Goal: Task Accomplishment & Management: Complete application form

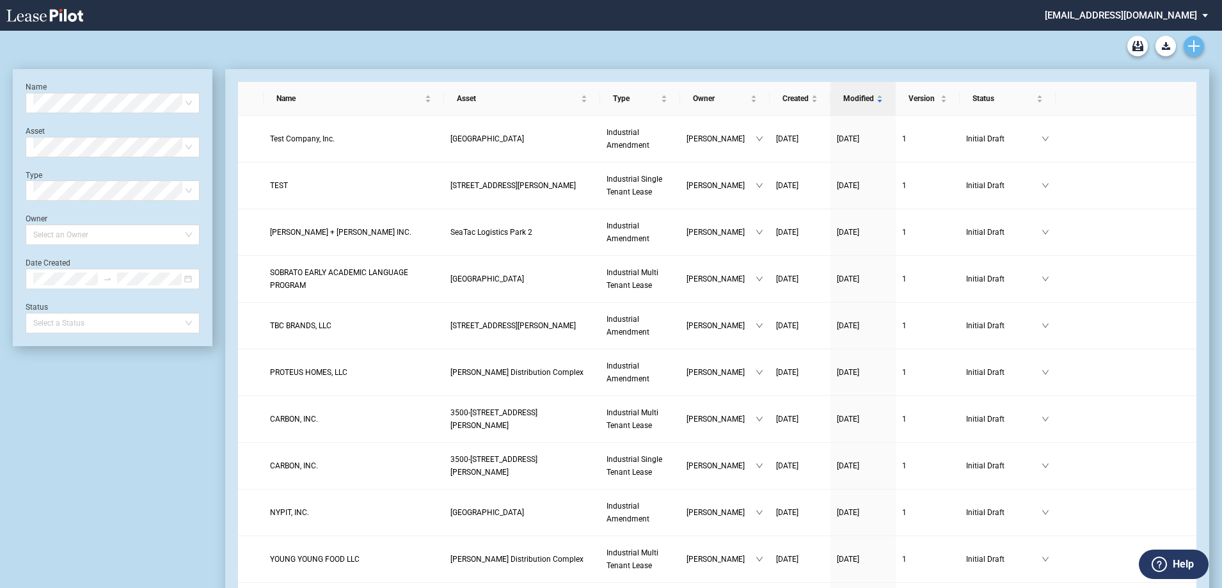
click at [1189, 51] on icon "Create new document" at bounding box center [1194, 46] width 12 height 12
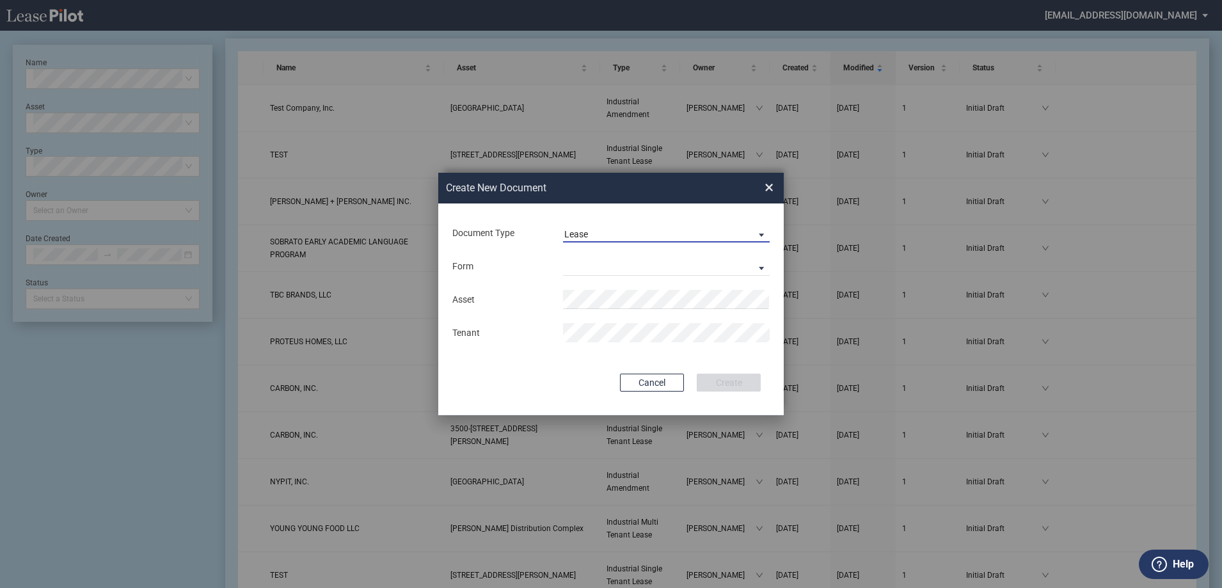
click at [644, 228] on span "Lease" at bounding box center [656, 234] width 184 height 13
click at [612, 208] on div "Amendment" at bounding box center [591, 203] width 55 height 14
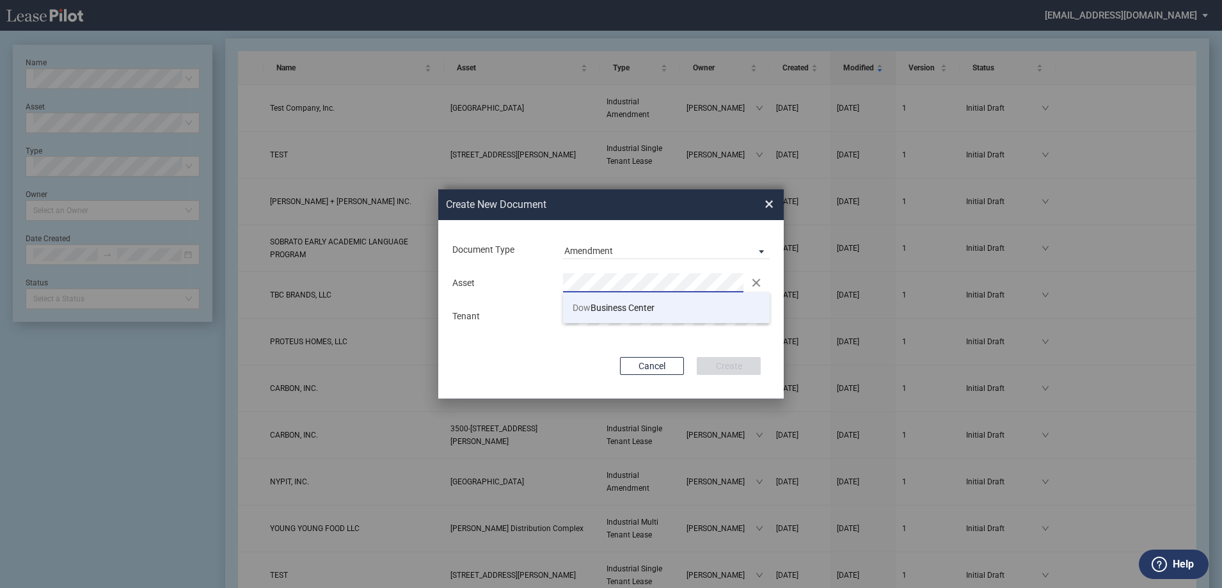
click at [619, 315] on li "Dow Business Center" at bounding box center [666, 307] width 207 height 31
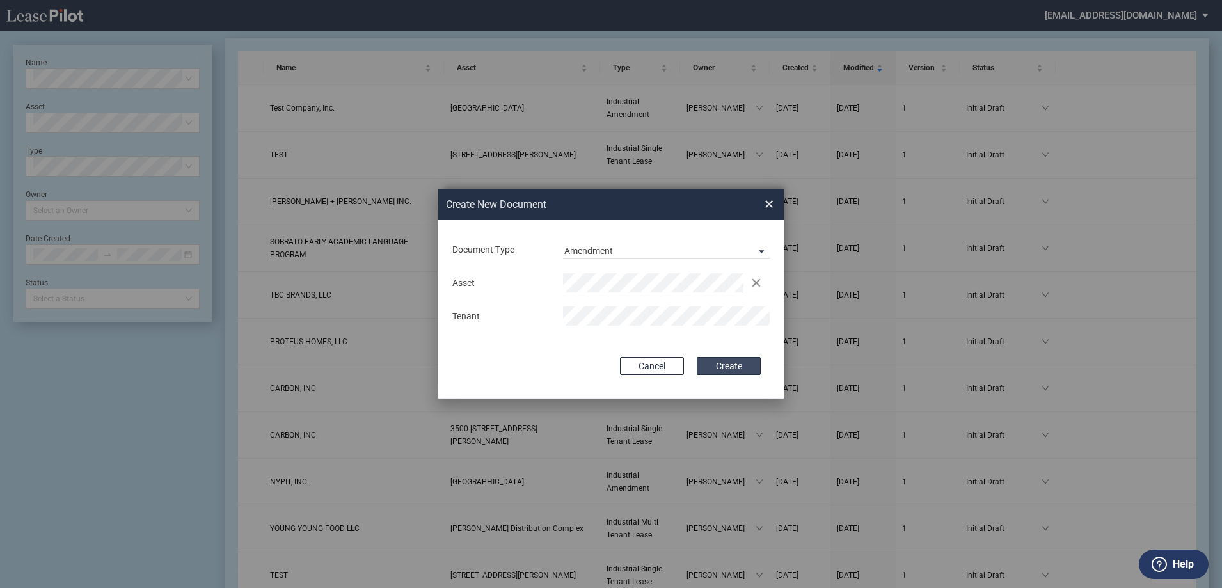
click at [733, 362] on button "Create" at bounding box center [729, 366] width 64 height 18
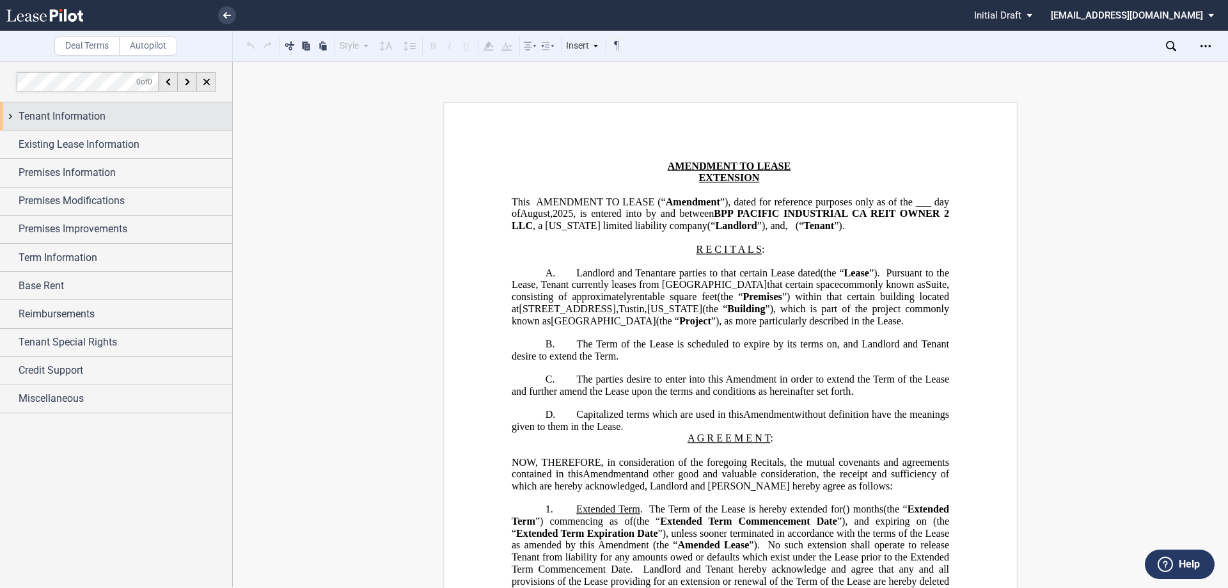
click at [106, 120] on div "Tenant Information" at bounding box center [126, 116] width 214 height 15
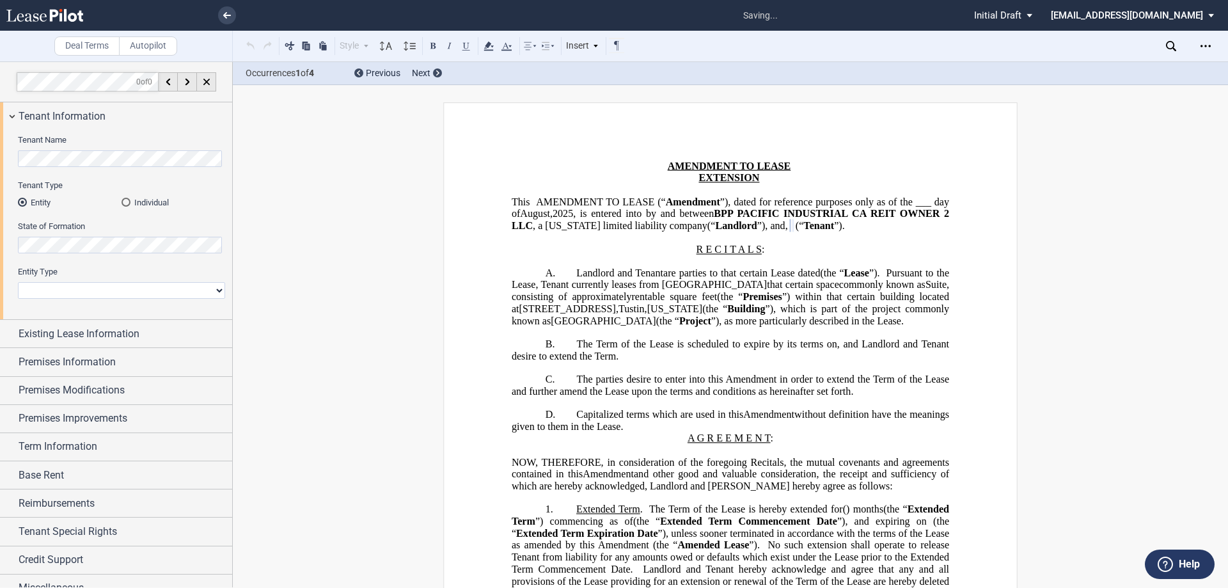
click at [174, 291] on select "Corporation Limited Liability Company General Partnership Limited Partnership O…" at bounding box center [121, 290] width 207 height 17
select select "Other"
click at [18, 282] on select "Corporation Limited Liability Company General Partnership Limited Partnership O…" at bounding box center [121, 290] width 207 height 17
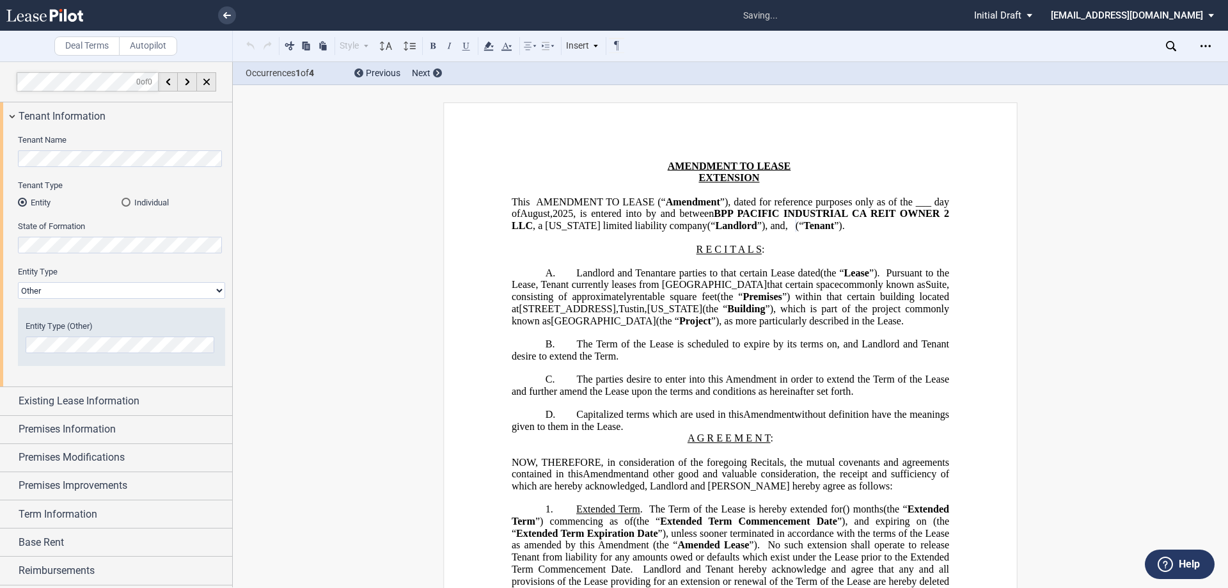
click at [129, 333] on div "Entity Type (Other)" at bounding box center [122, 337] width 192 height 33
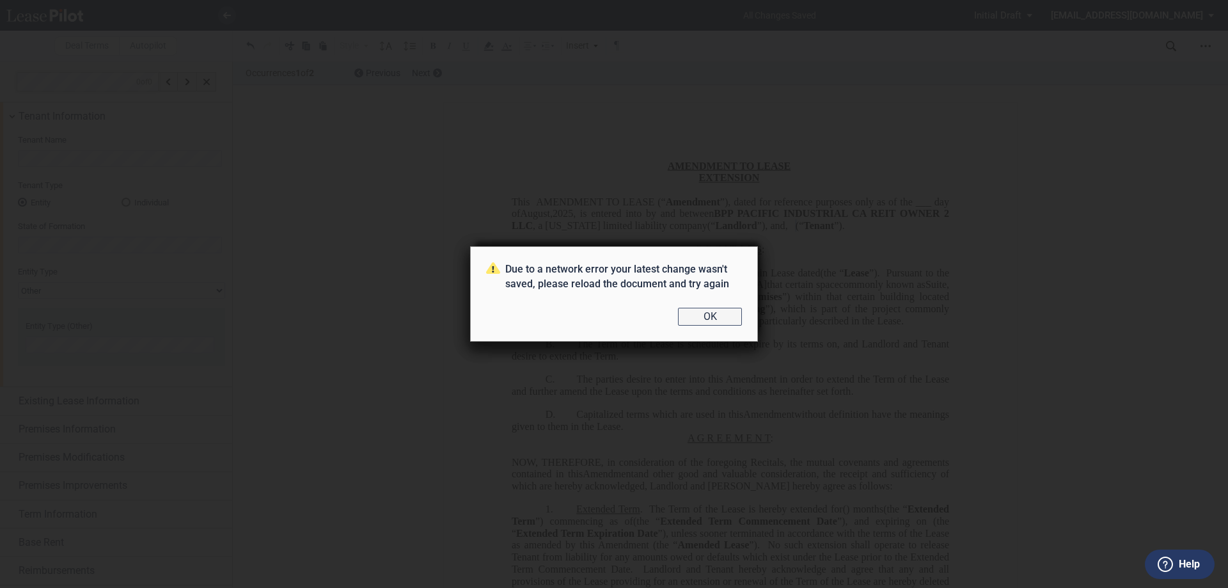
click at [704, 312] on button "OK" at bounding box center [710, 317] width 64 height 18
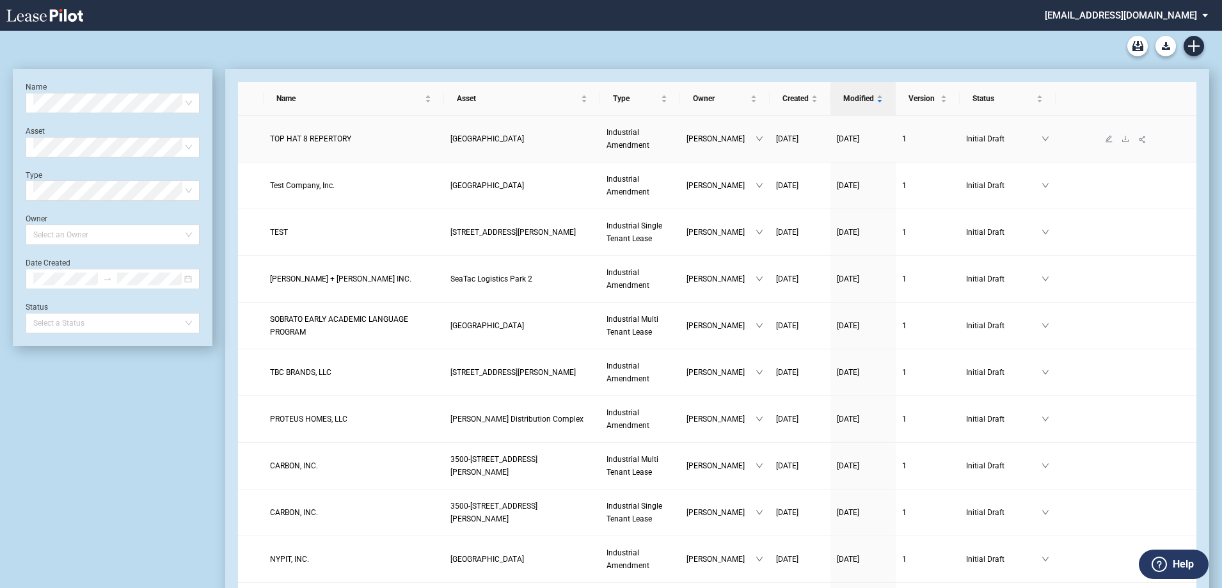
click at [279, 138] on span "TOP HAT 8 REPERTORY" at bounding box center [310, 138] width 81 height 9
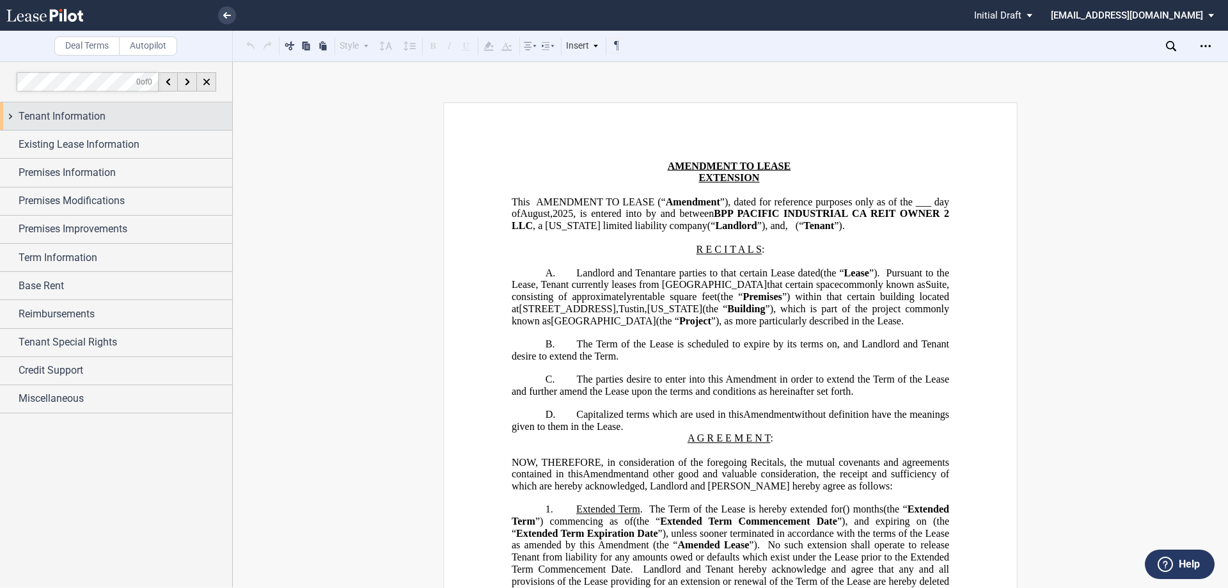
click at [75, 127] on div "Tenant Information" at bounding box center [116, 116] width 232 height 28
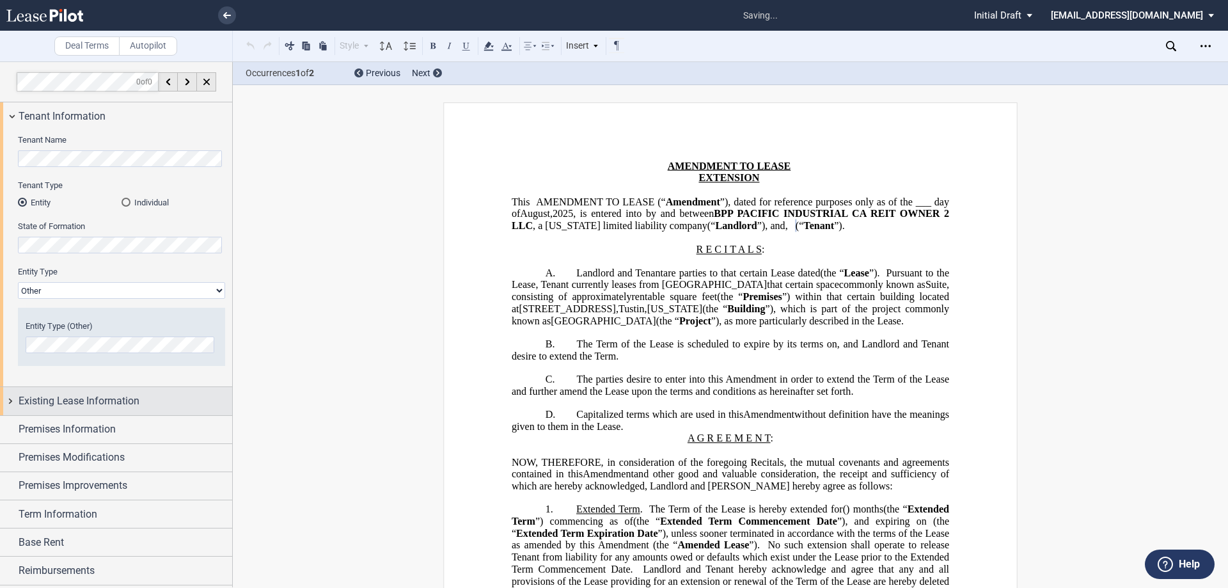
click at [119, 401] on span "Existing Lease Information" at bounding box center [79, 401] width 121 height 15
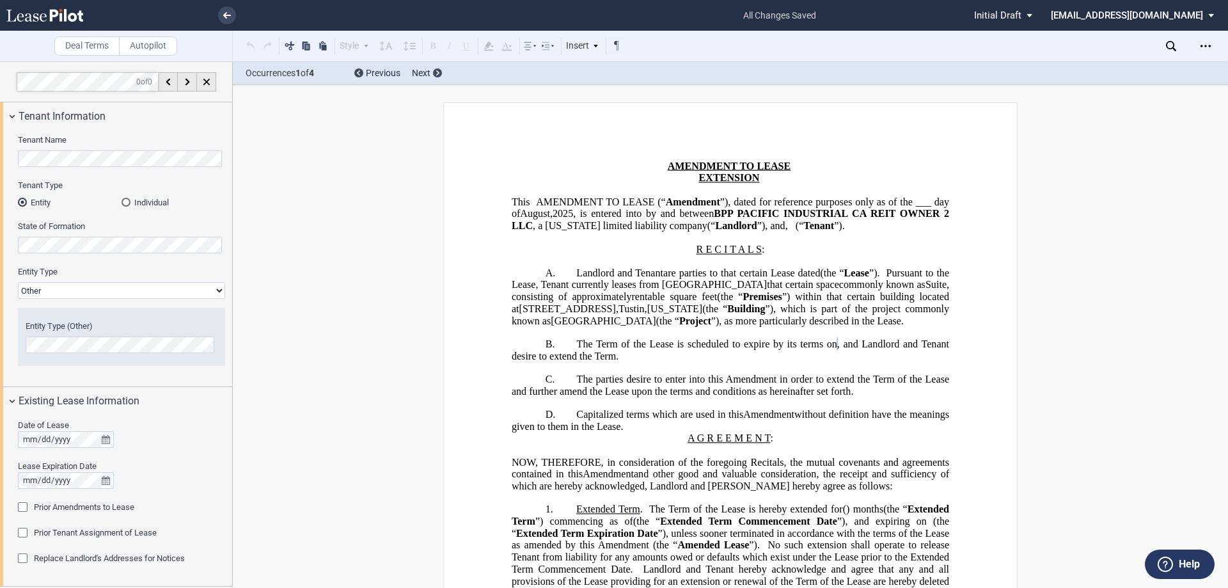
click at [63, 507] on span "Prior Amendments to Lease" at bounding box center [84, 507] width 100 height 10
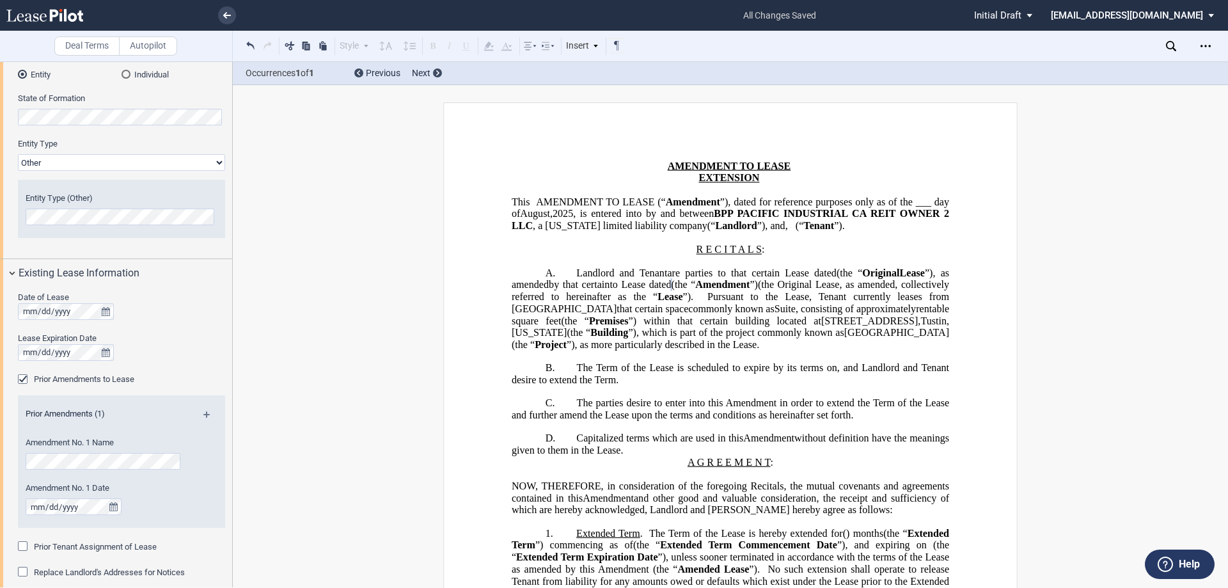
scroll to position [192, 0]
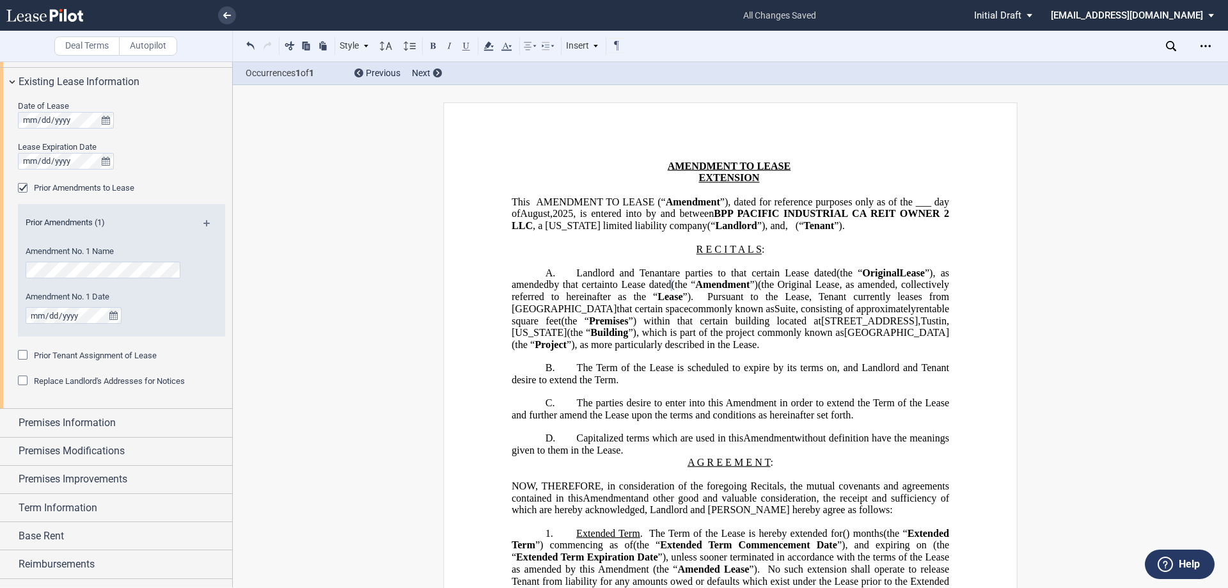
scroll to position [320, 0]
click at [67, 421] on span "Premises Information" at bounding box center [67, 422] width 97 height 15
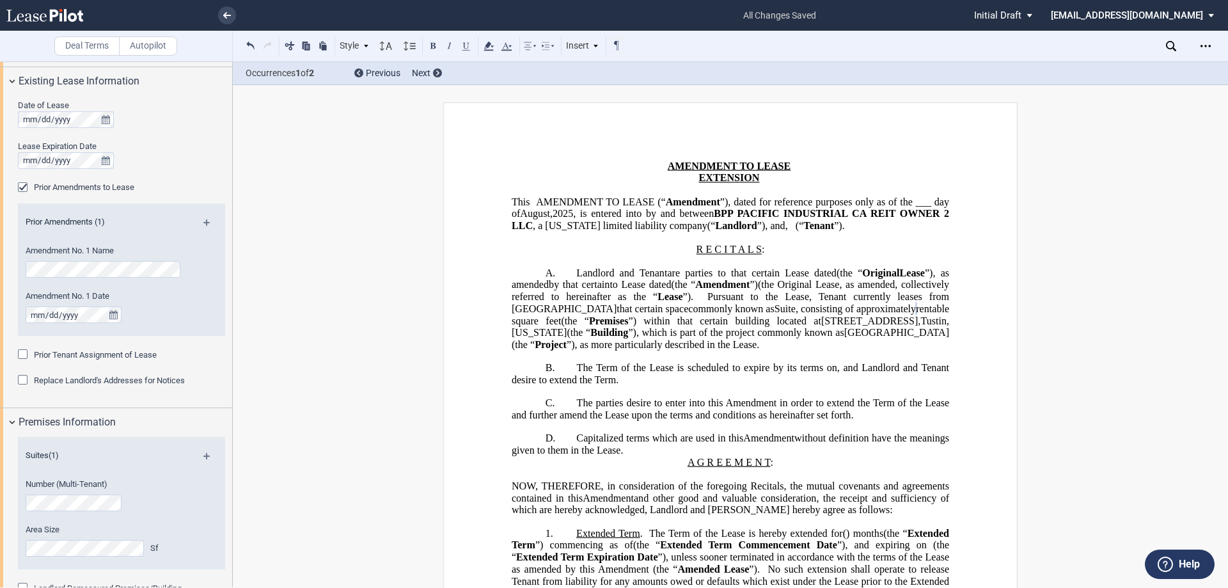
click at [618, 326] on span "Suite , consisting of approximately rentable square feet" at bounding box center [732, 314] width 440 height 23
click at [628, 326] on span "”) within that certain building located at" at bounding box center [724, 321] width 193 height 12
click at [693, 338] on span "”) within that certain building commonly known as Builidng 100, located at" at bounding box center [732, 326] width 440 height 23
drag, startPoint x: 693, startPoint y: 346, endPoint x: 681, endPoint y: 346, distance: 12.2
click at [681, 338] on span "”) within that certain building commonly known as Builidng 100, located at" at bounding box center [732, 326] width 440 height 23
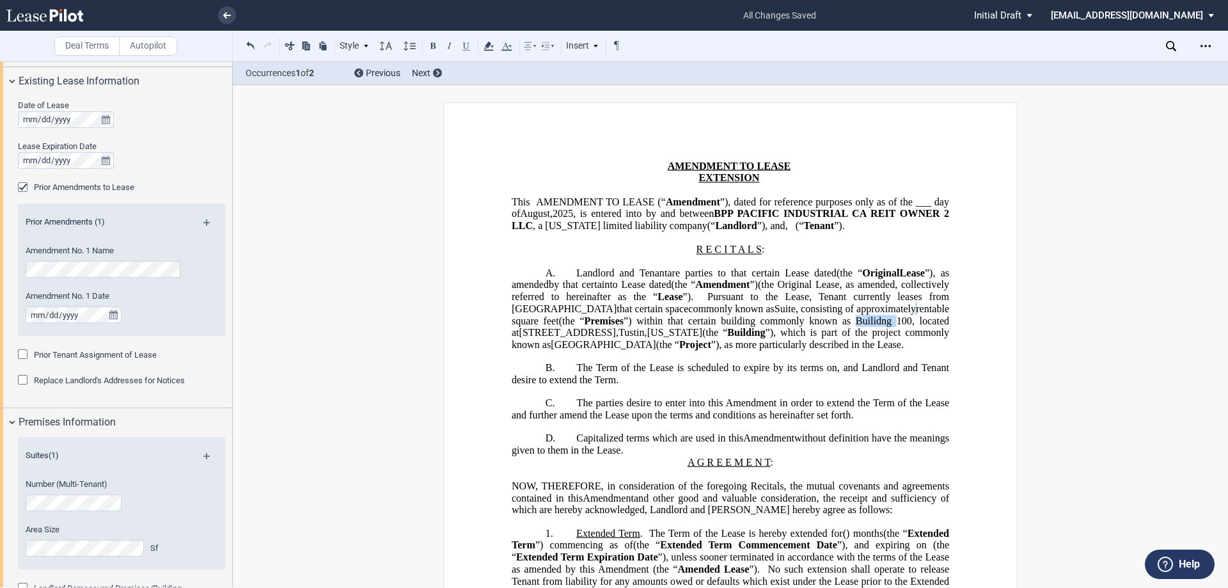
click at [681, 338] on span "”) within that certain building commonly known as Builidng 100, located at" at bounding box center [732, 326] width 440 height 23
drag, startPoint x: 560, startPoint y: 367, endPoint x: 133, endPoint y: 379, distance: 426.9
click at [712, 351] on span "”), as more particularly described in the Lease." at bounding box center [808, 345] width 193 height 12
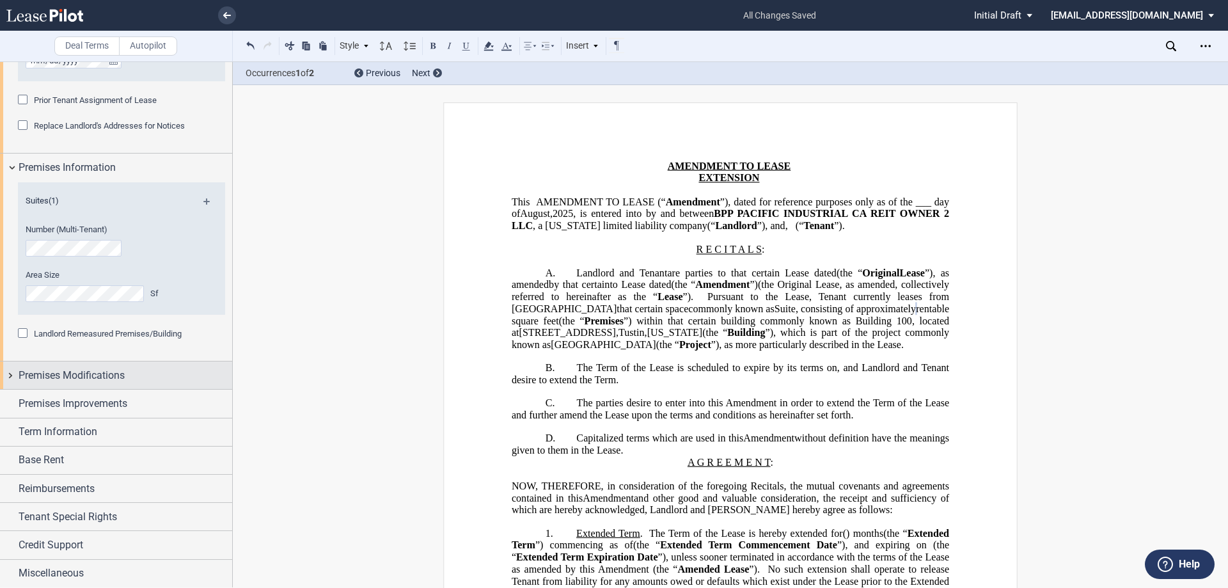
scroll to position [575, 0]
click at [95, 384] on div "Premises Modifications" at bounding box center [116, 375] width 232 height 28
click at [29, 372] on span "Premises Modifications" at bounding box center [72, 374] width 106 height 15
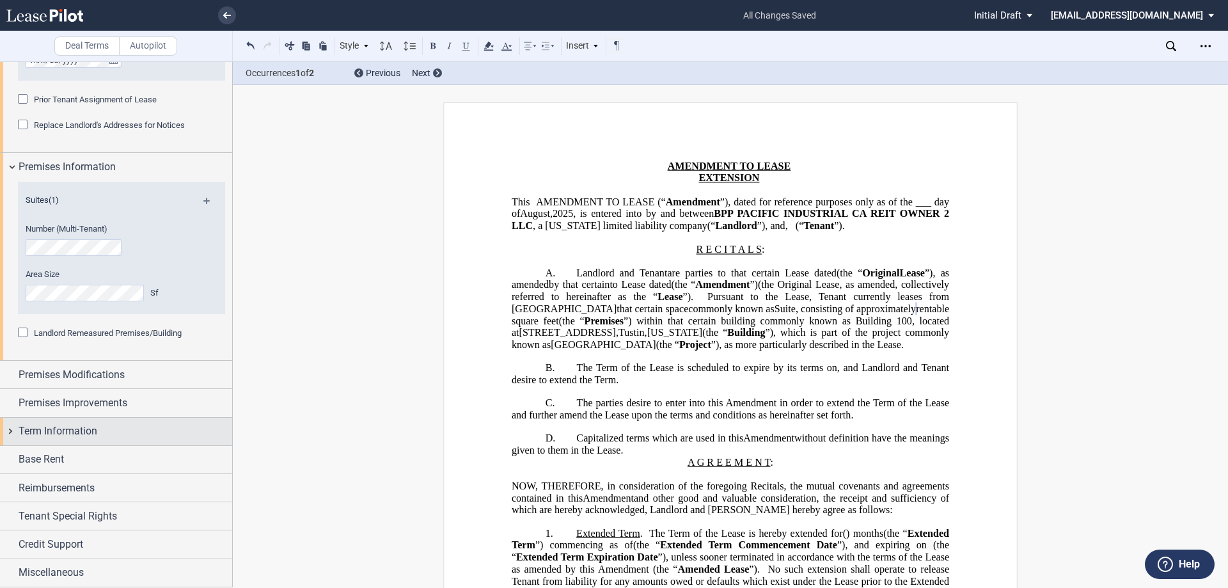
click at [31, 431] on span "Term Information" at bounding box center [58, 431] width 79 height 15
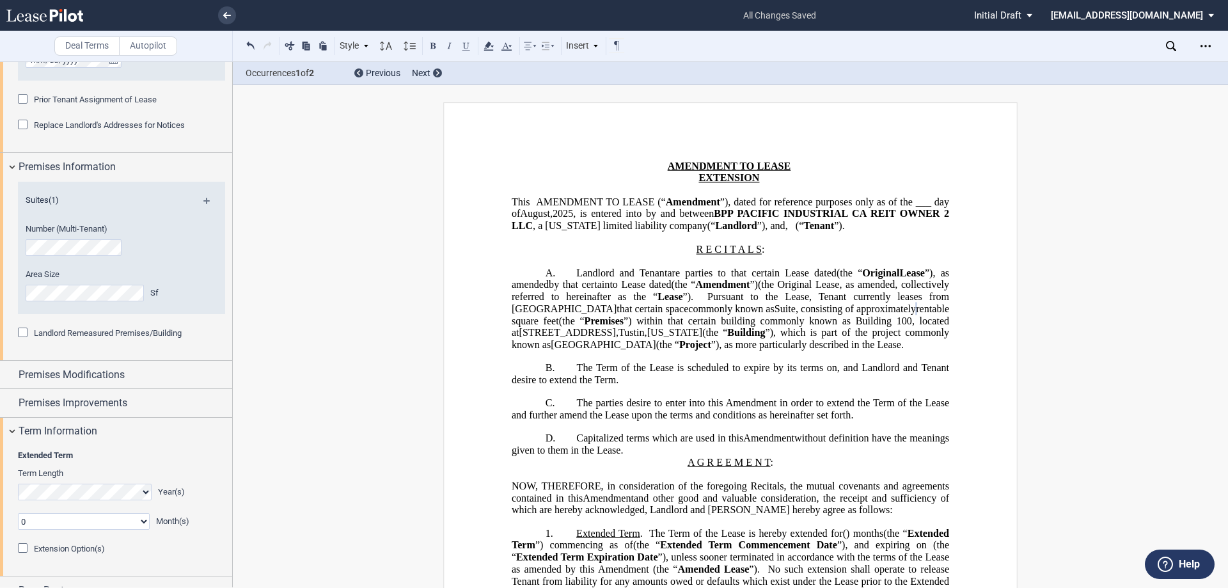
click at [48, 518] on select "0 1 2 3 4 5 6 7 8 9 10 11" at bounding box center [84, 521] width 132 height 17
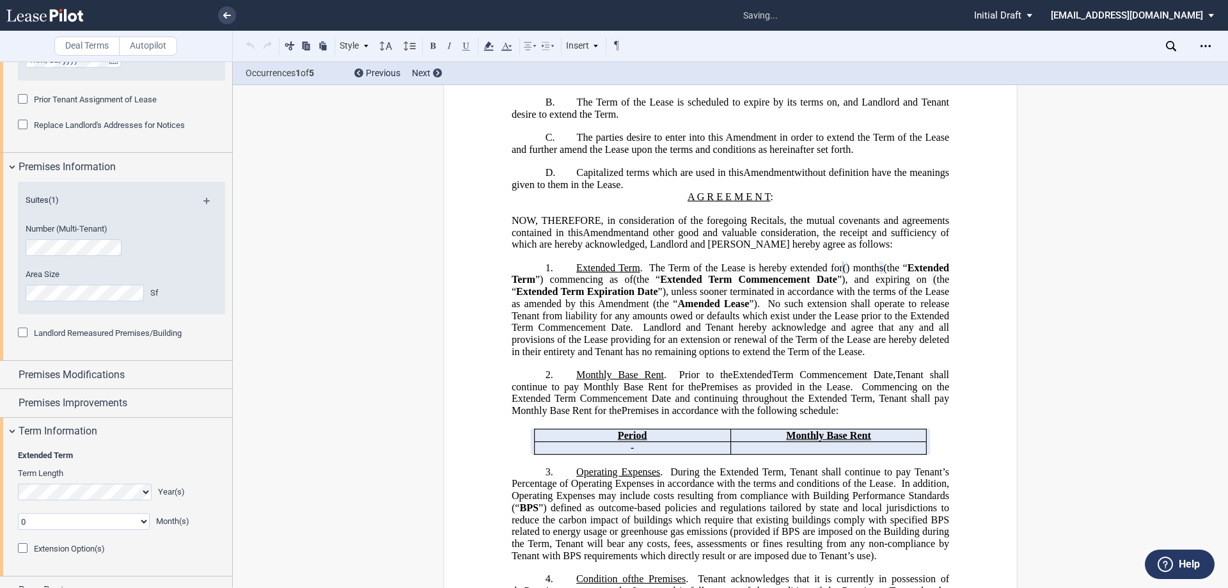
scroll to position [273, 0]
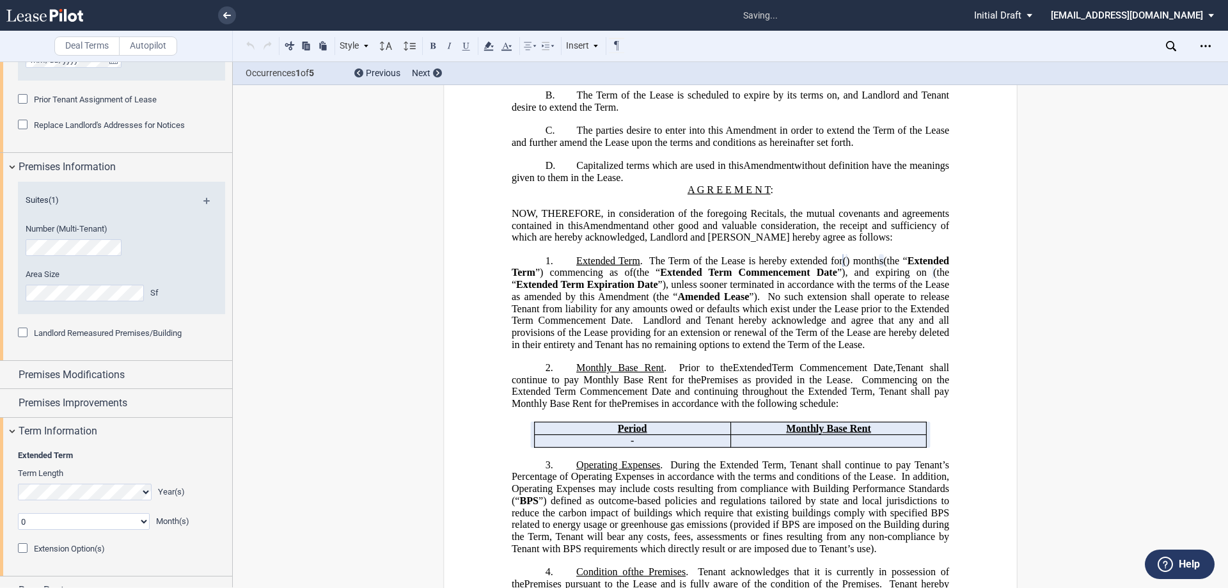
select select "number:2"
click at [18, 513] on select "0 1 2 3 4 5 6 7 8 9 10 11" at bounding box center [84, 521] width 132 height 17
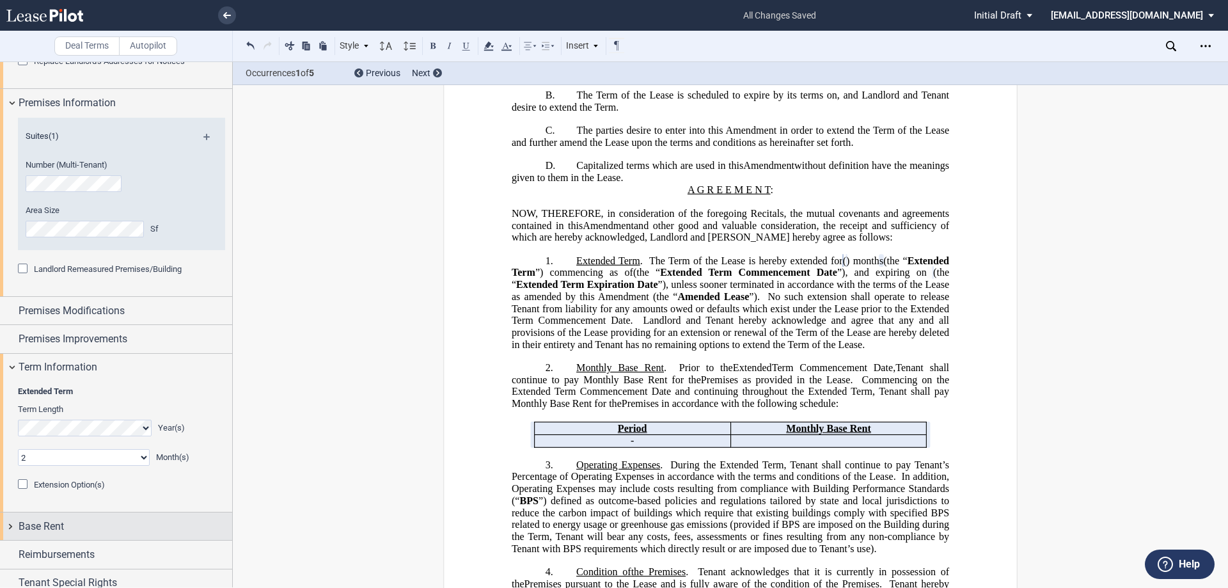
scroll to position [706, 0]
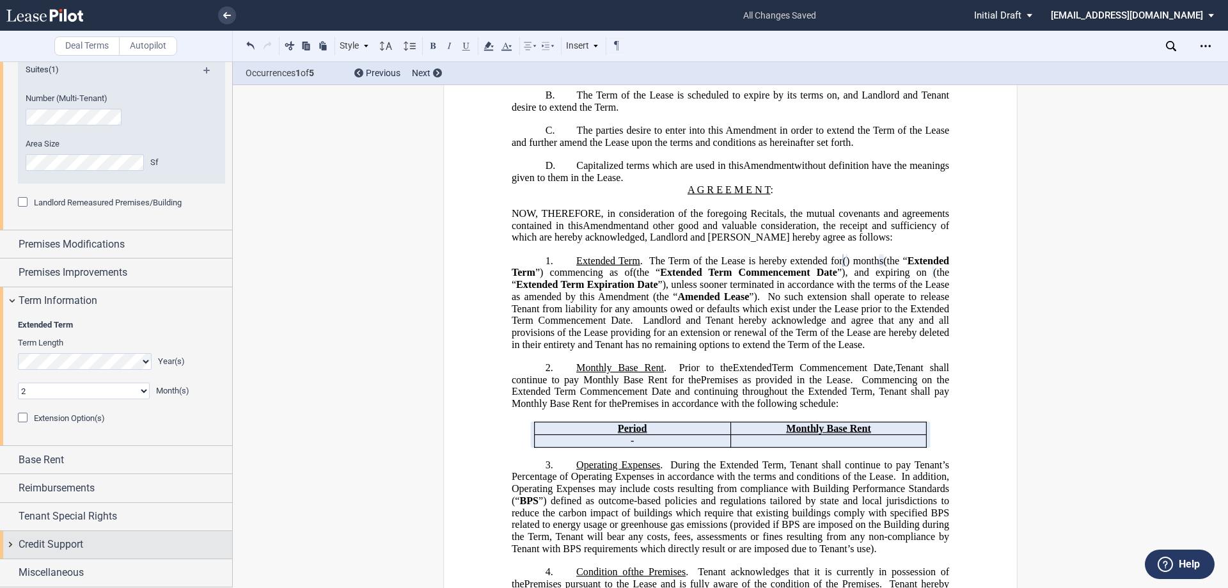
click at [83, 535] on div "Credit Support" at bounding box center [116, 545] width 232 height 28
click at [67, 587] on span "Existing Guarantor(s)" at bounding box center [72, 594] width 76 height 10
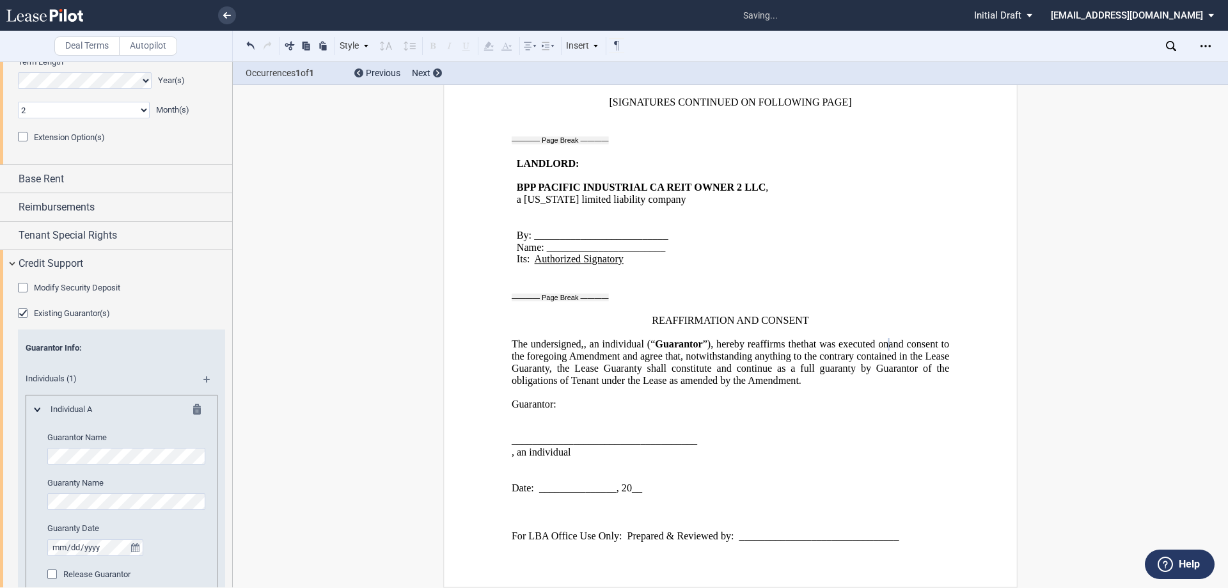
scroll to position [1051, 0]
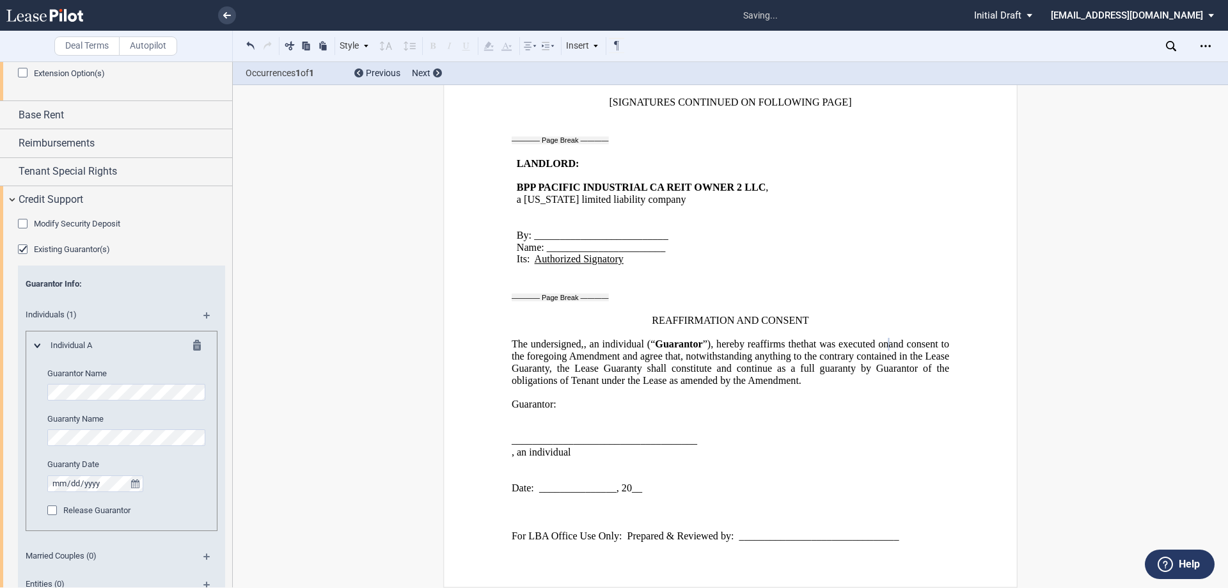
click at [410, 483] on div "Deal Terms Autopilot Style A. Section 1. Subsection (a) Subsection (i) Subsecti…" at bounding box center [614, 324] width 1228 height 527
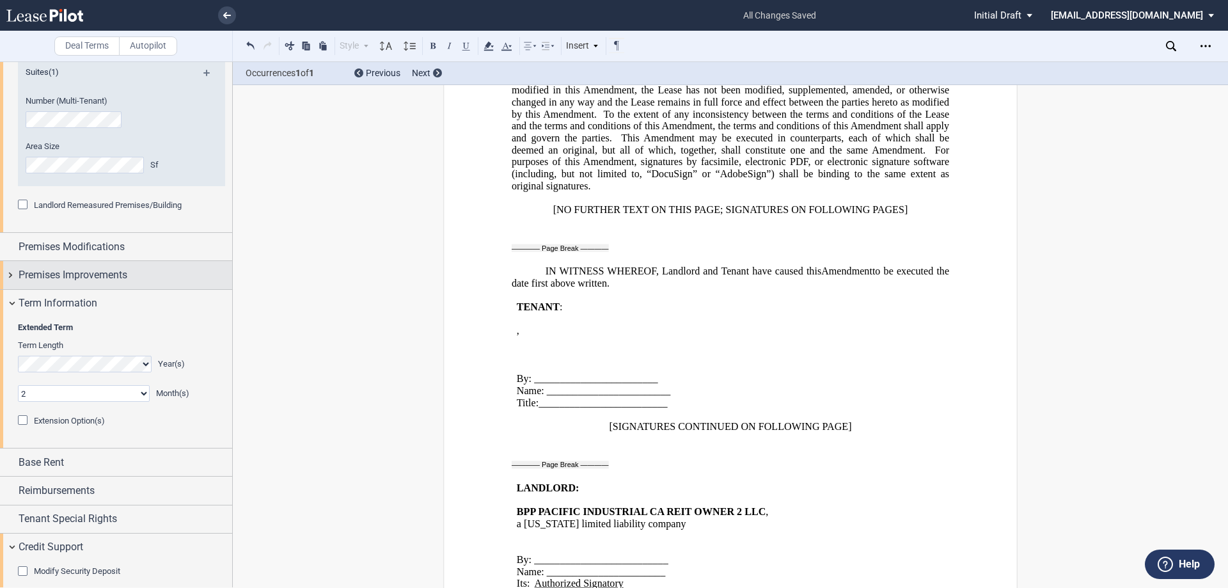
scroll to position [704, 0]
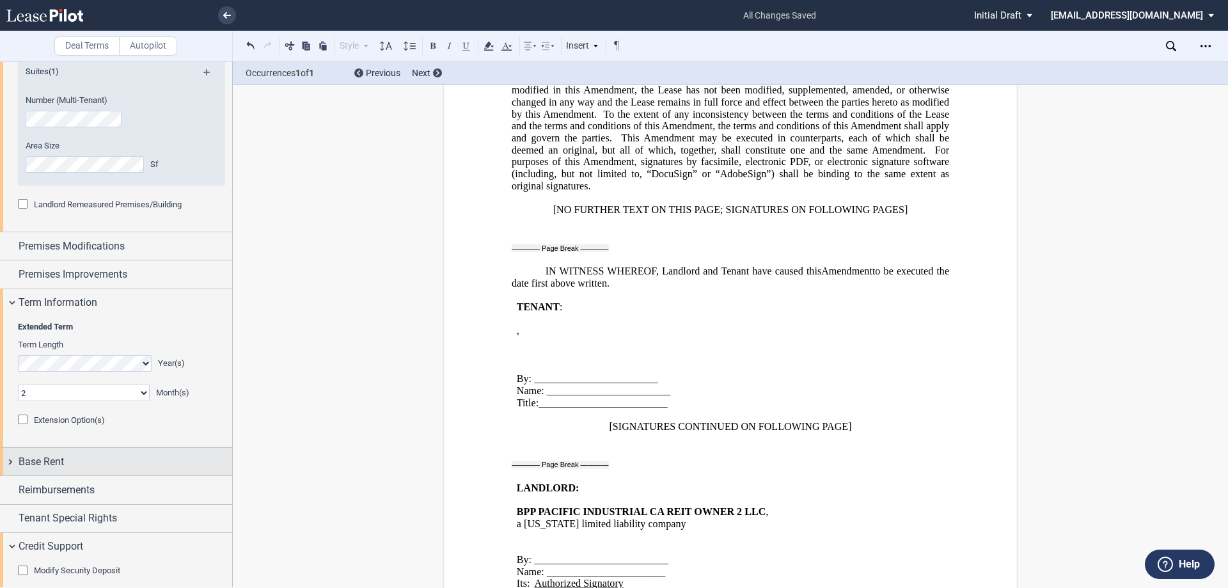
click at [83, 455] on div "Base Rent" at bounding box center [126, 461] width 214 height 15
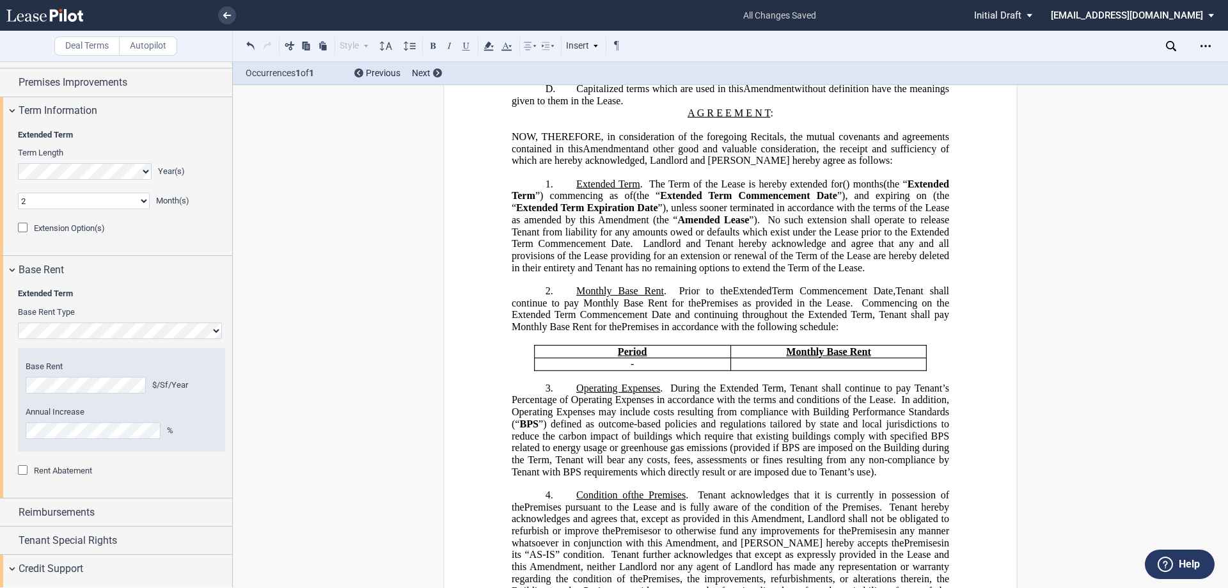
scroll to position [320, 0]
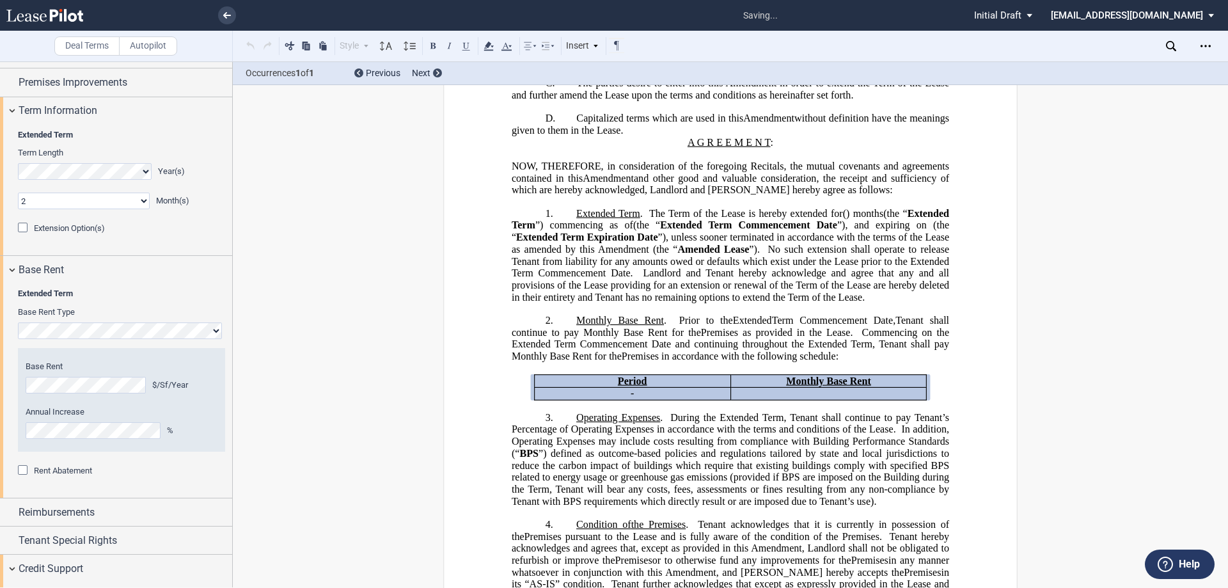
click at [157, 404] on div "Base Rent $/Sf/Year Annual Increase %" at bounding box center [122, 400] width 192 height 78
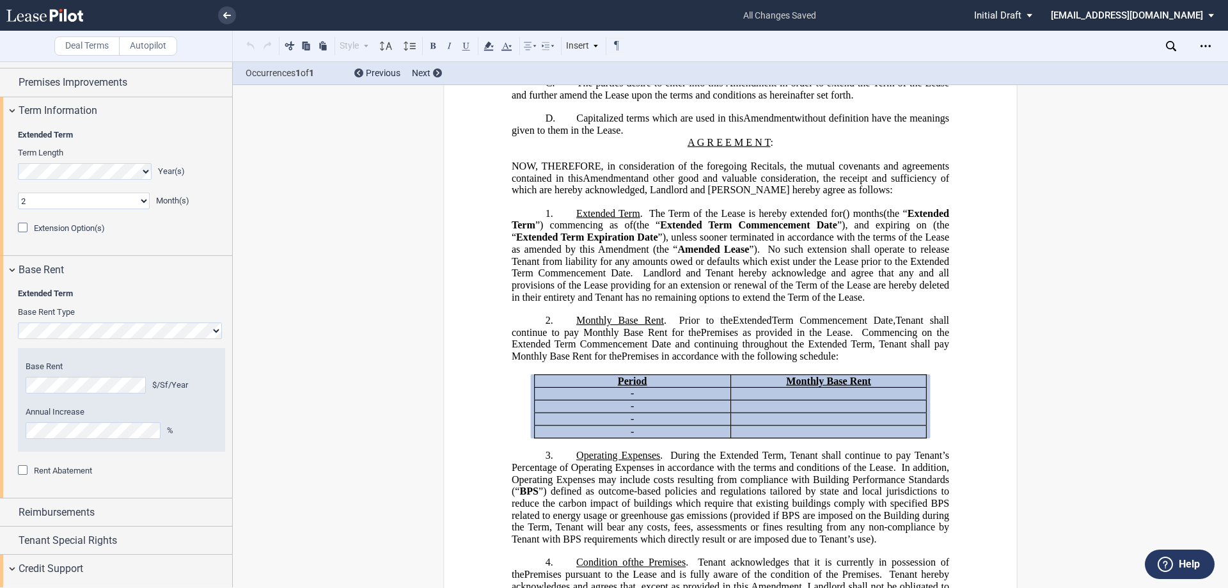
click at [184, 426] on div "%" at bounding box center [192, 431] width 51 height 12
click at [70, 472] on span "Rent Abatement" at bounding box center [63, 471] width 58 height 10
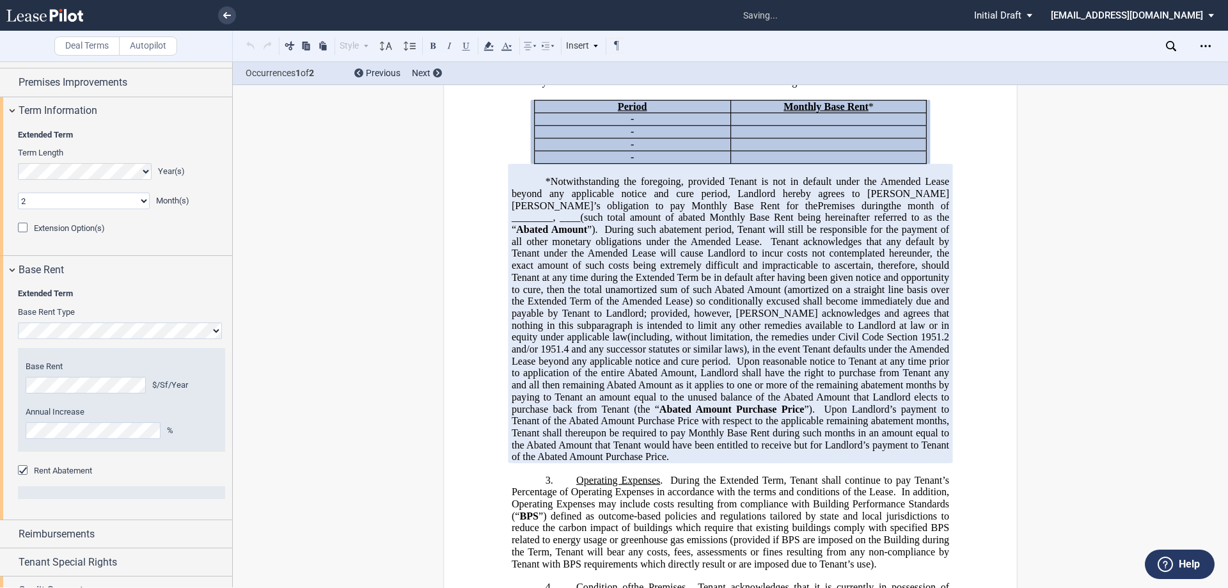
scroll to position [640, 0]
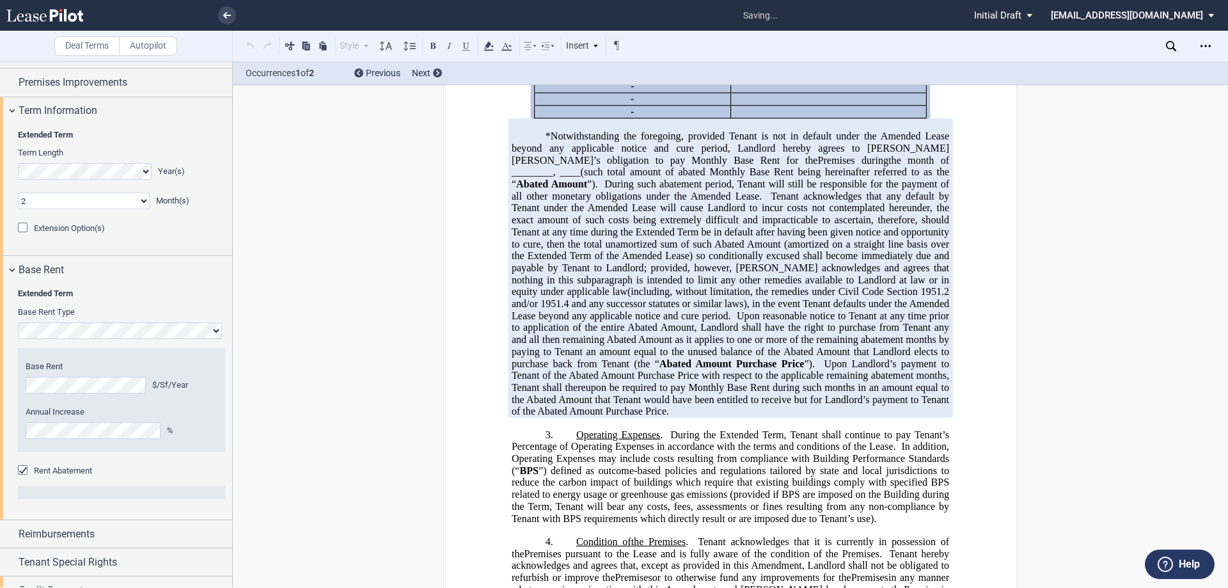
click at [738, 177] on span "the month of ________," at bounding box center [732, 165] width 440 height 23
drag, startPoint x: 760, startPoint y: 193, endPoint x: 822, endPoint y: 197, distance: 61.5
click at [822, 177] on span "the months of ________, ____" at bounding box center [732, 165] width 440 height 23
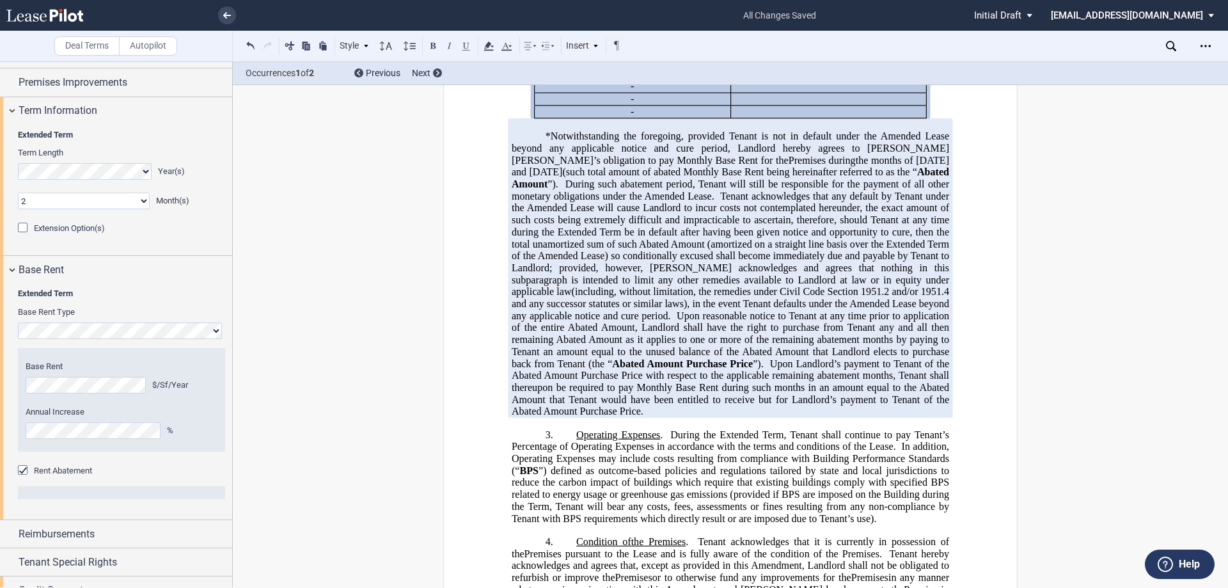
scroll to position [704, 0]
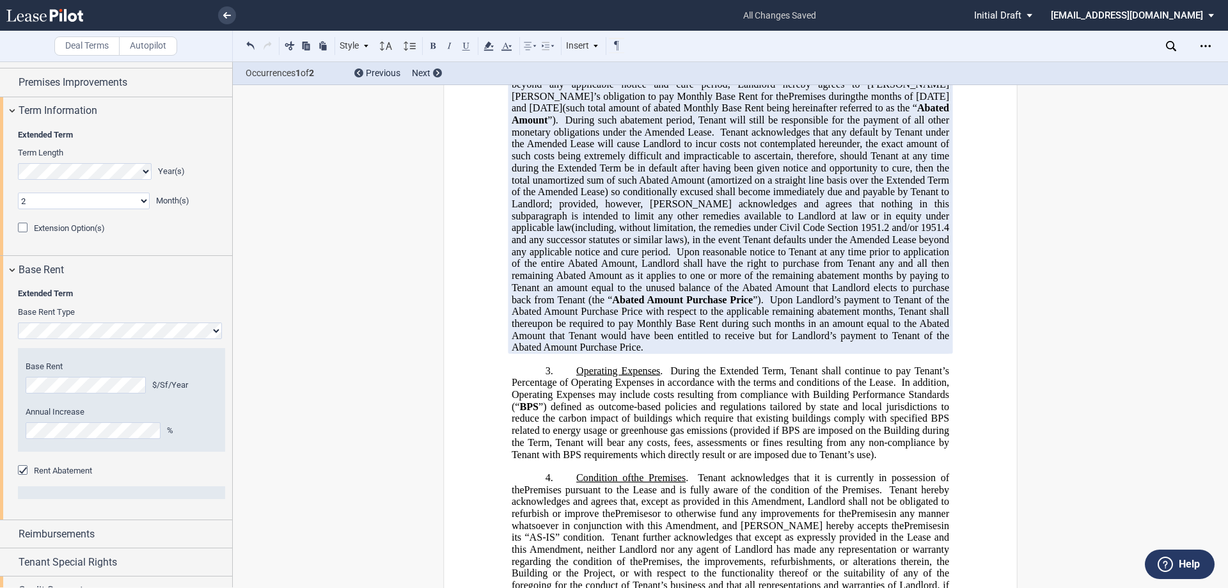
click at [896, 388] on span at bounding box center [899, 383] width 6 height 12
click at [898, 388] on span at bounding box center [899, 383] width 6 height 12
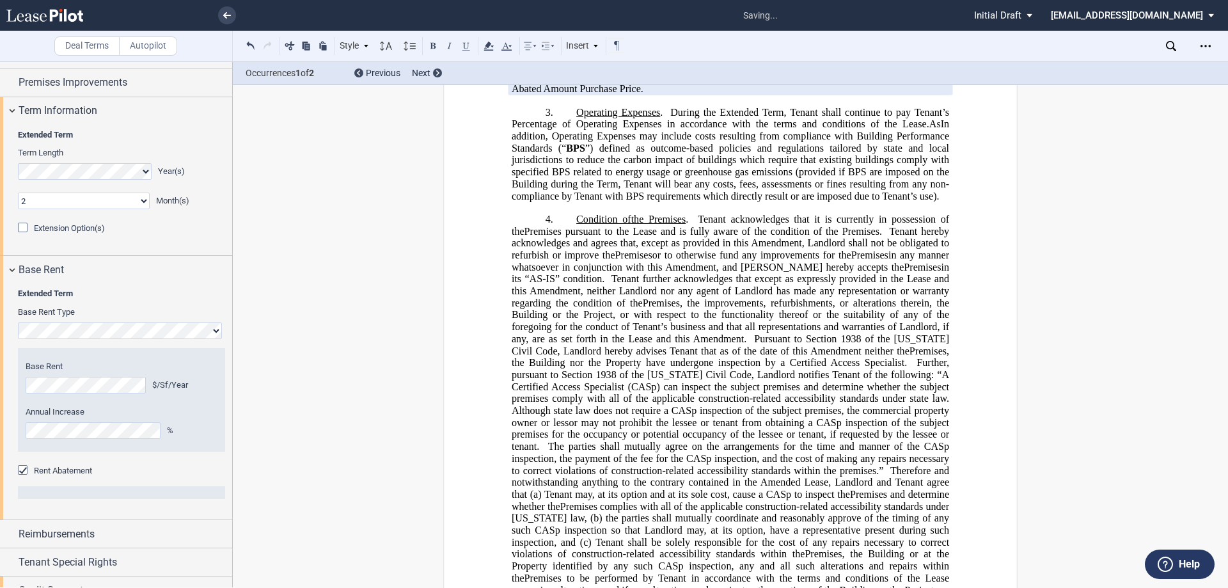
scroll to position [927, 0]
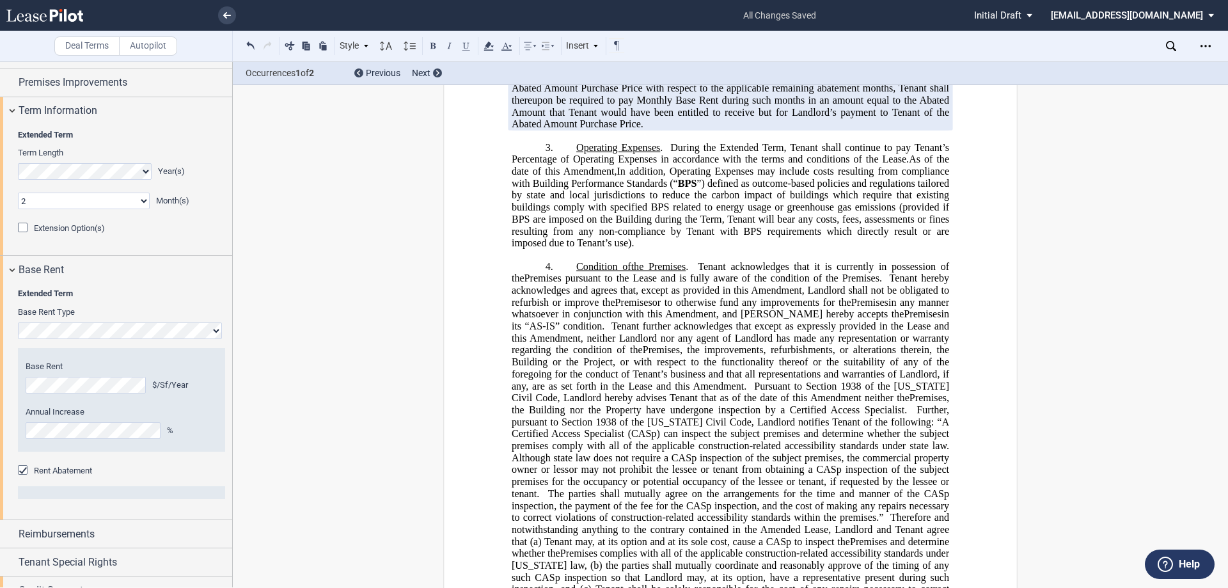
click at [542, 177] on span "As of the date of this Amendment," at bounding box center [732, 165] width 440 height 23
click at [688, 177] on span "As of the date of mutual execution this Amendment," at bounding box center [732, 165] width 440 height 23
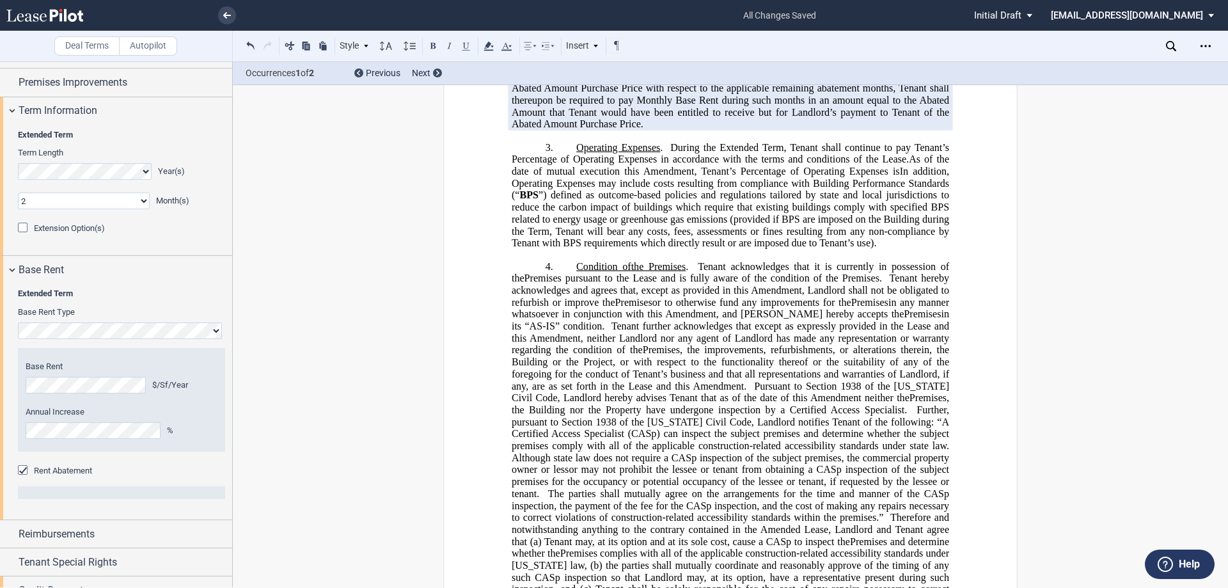
drag, startPoint x: 893, startPoint y: 205, endPoint x: 906, endPoint y: 195, distance: 16.5
click at [906, 177] on span "As of the date of mutual execution this Amendment, Tenant’s Percentage of Opera…" at bounding box center [732, 165] width 440 height 23
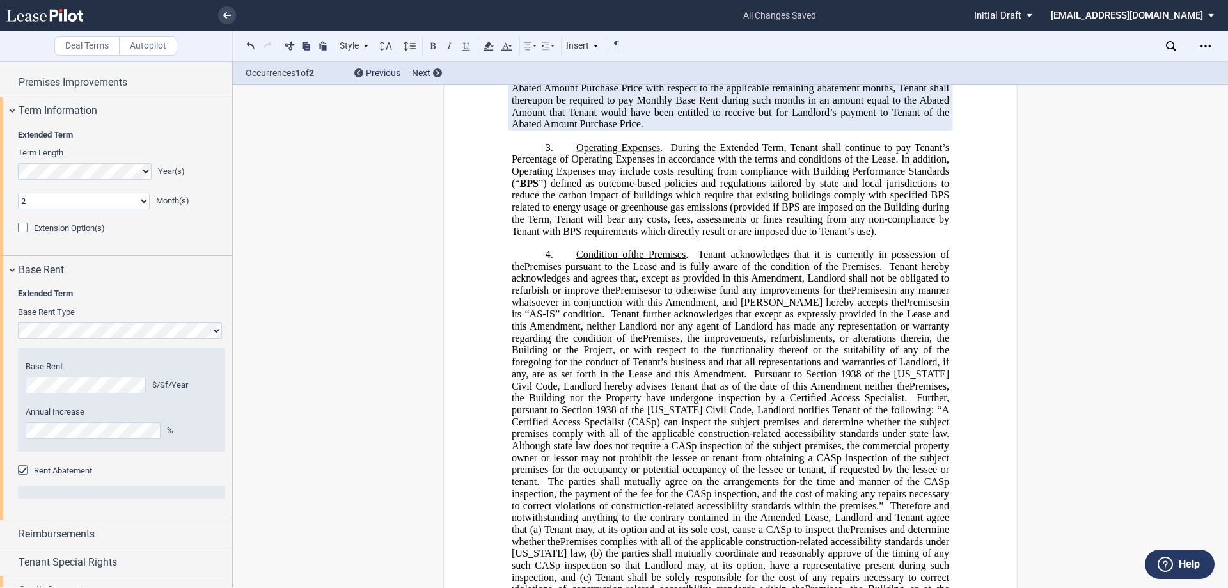
click at [898, 165] on span at bounding box center [899, 160] width 3 height 12
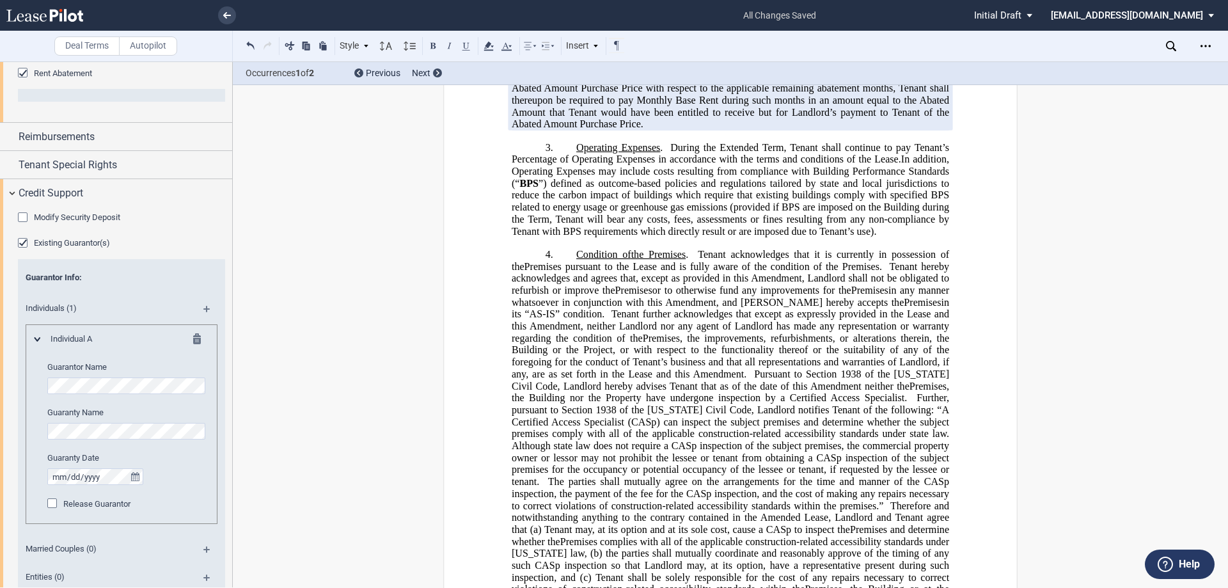
scroll to position [1246, 0]
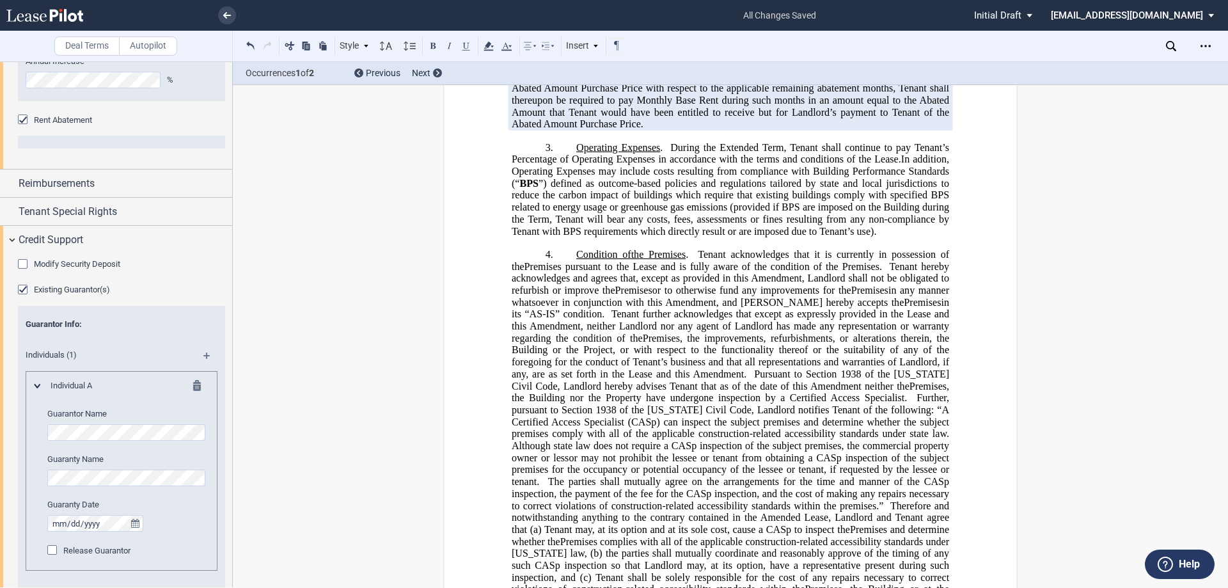
click at [54, 265] on span "Modify Security Deposit" at bounding box center [77, 264] width 86 height 10
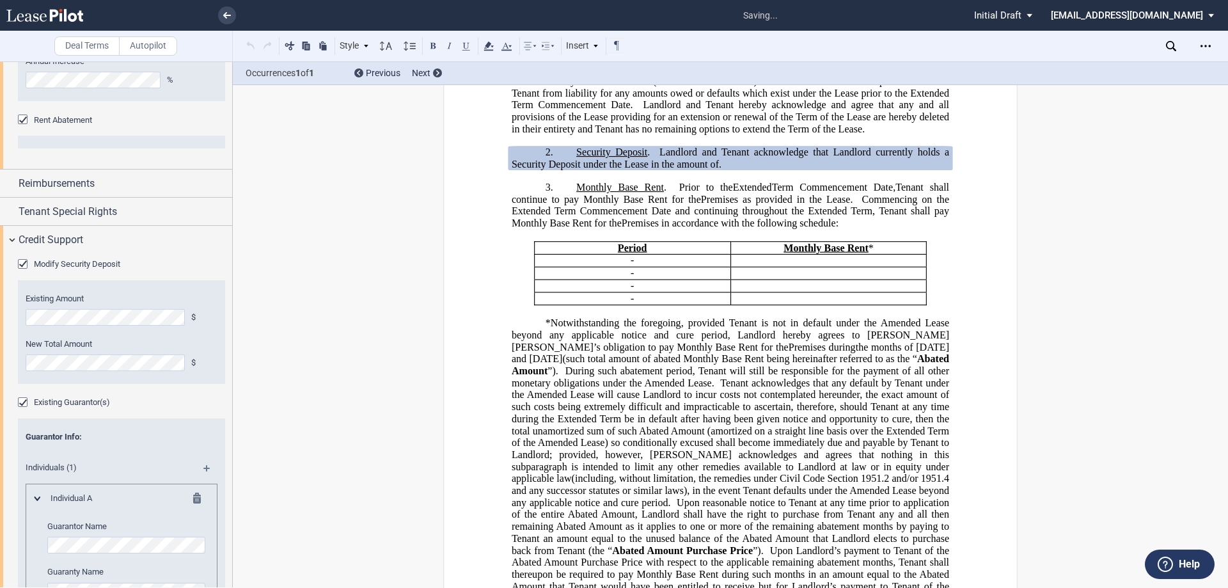
scroll to position [397, 0]
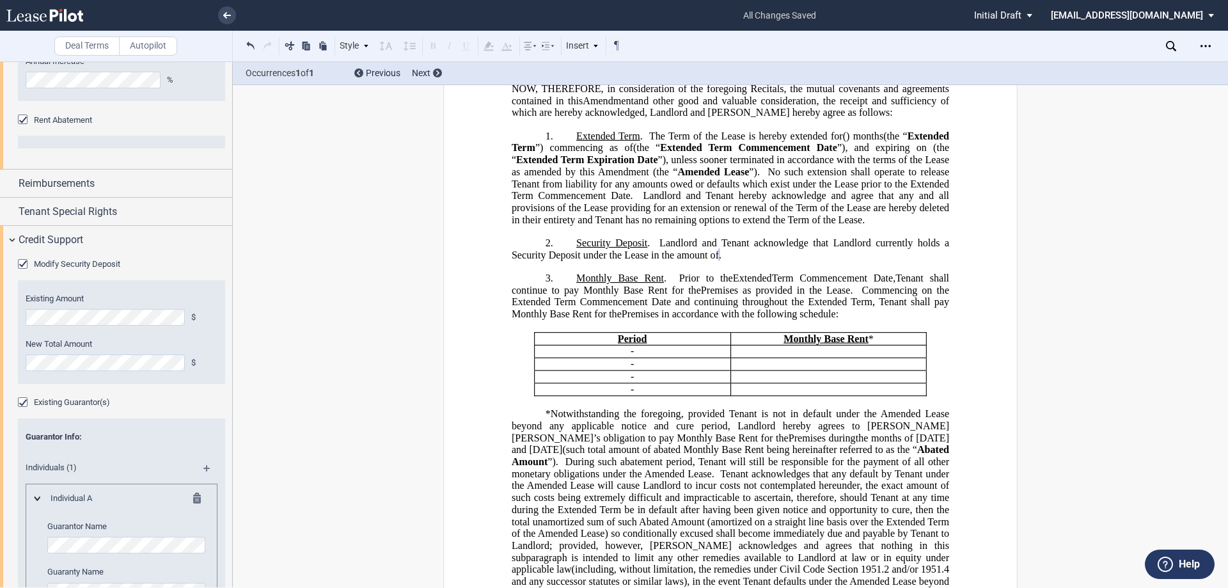
click at [21, 309] on div "Existing Amount $ New Total Amount $" at bounding box center [121, 332] width 207 height 104
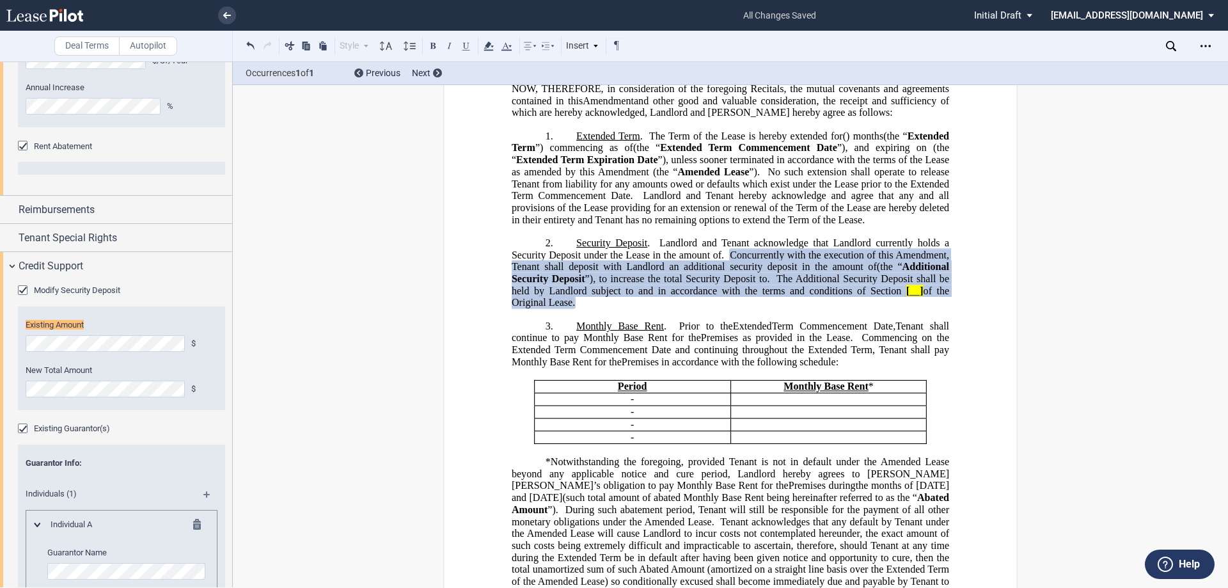
click at [929, 300] on span "Concurrently with the execution of this Amendment, Tenant shall deposit with La…" at bounding box center [732, 278] width 440 height 59
click at [935, 296] on span "The Additional Security Deposit shall be held by Landlord subject to and in acc…" at bounding box center [732, 284] width 440 height 23
click at [903, 273] on span "(the “" at bounding box center [890, 267] width 26 height 12
drag, startPoint x: 509, startPoint y: 315, endPoint x: 573, endPoint y: 313, distance: 64.0
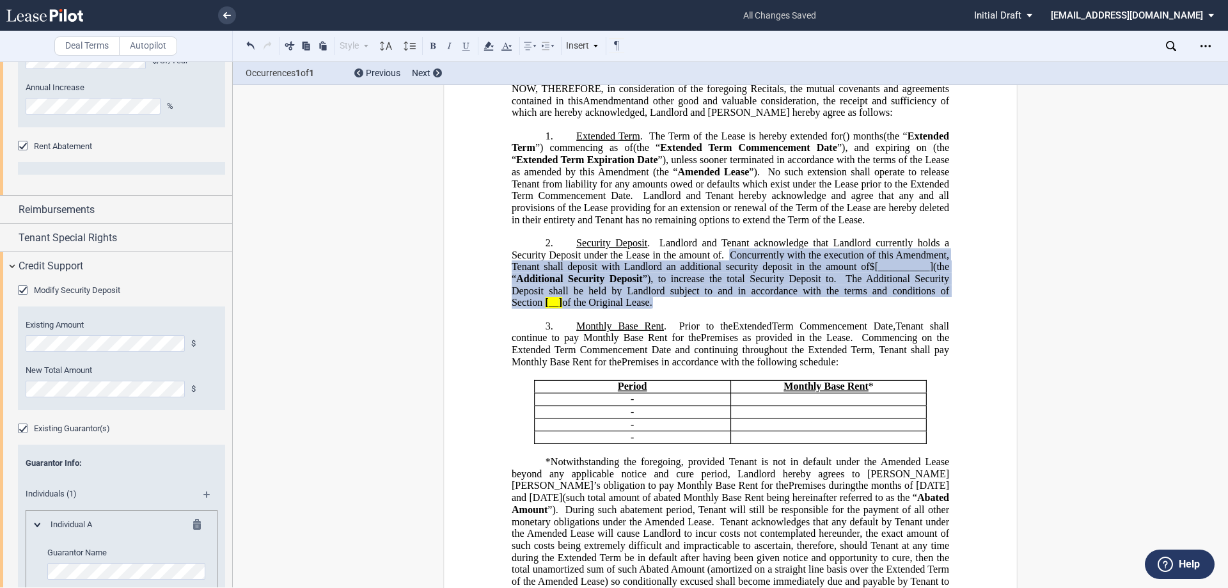
click at [573, 308] on span "Concurrently with the execution of this Amendment, Tenant shall deposit with La…" at bounding box center [732, 278] width 440 height 59
copy span "﻿$"
drag, startPoint x: 555, startPoint y: 327, endPoint x: 527, endPoint y: 353, distance: 38.5
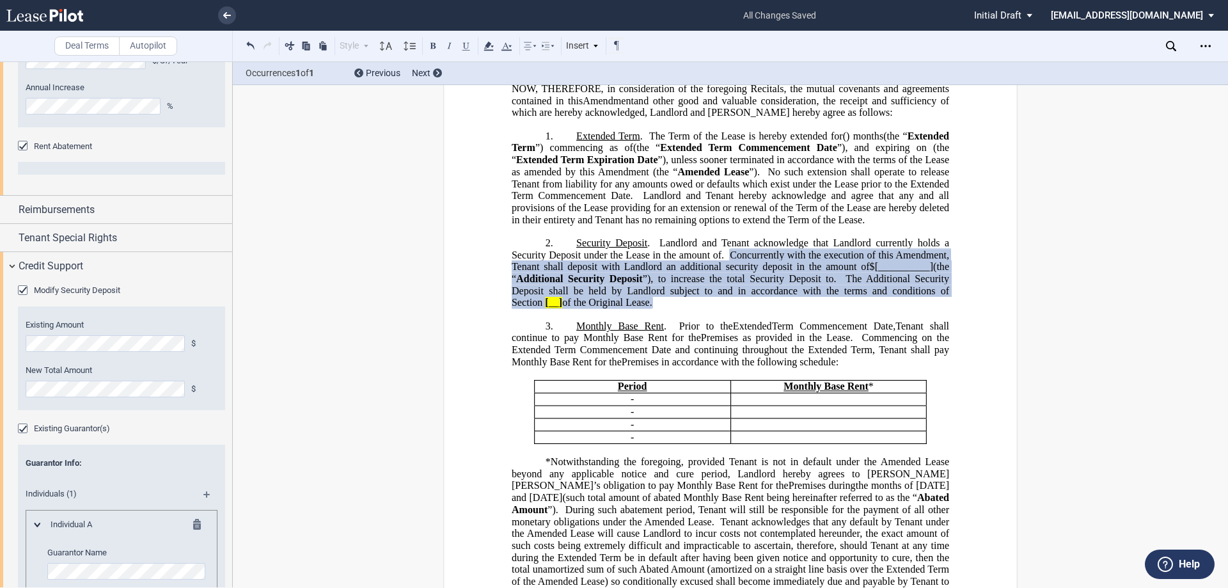
drag, startPoint x: 510, startPoint y: 314, endPoint x: 575, endPoint y: 314, distance: 64.6
click at [575, 308] on span "Concurrently with the execution of this Amendment, Tenant shall deposit with La…" at bounding box center [732, 278] width 440 height 59
click at [545, 308] on span at bounding box center [544, 303] width 3 height 12
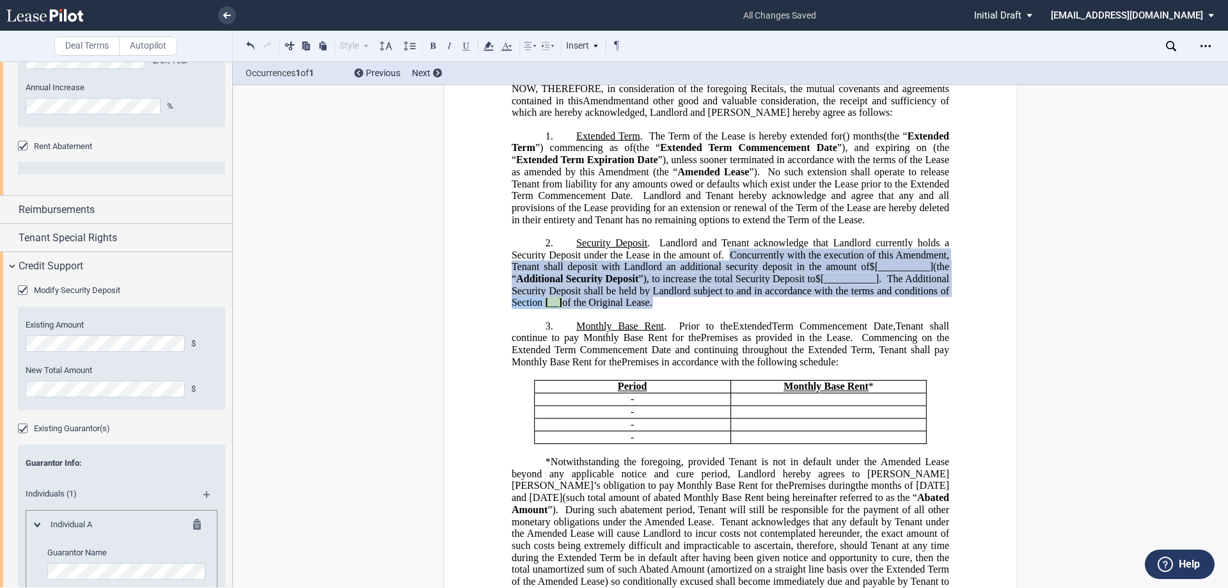
drag, startPoint x: 645, startPoint y: 340, endPoint x: 697, endPoint y: 338, distance: 52.5
click at [695, 308] on span "Concurrently with the execution of this Amendment, Tenant shall deposit with La…" at bounding box center [732, 278] width 440 height 59
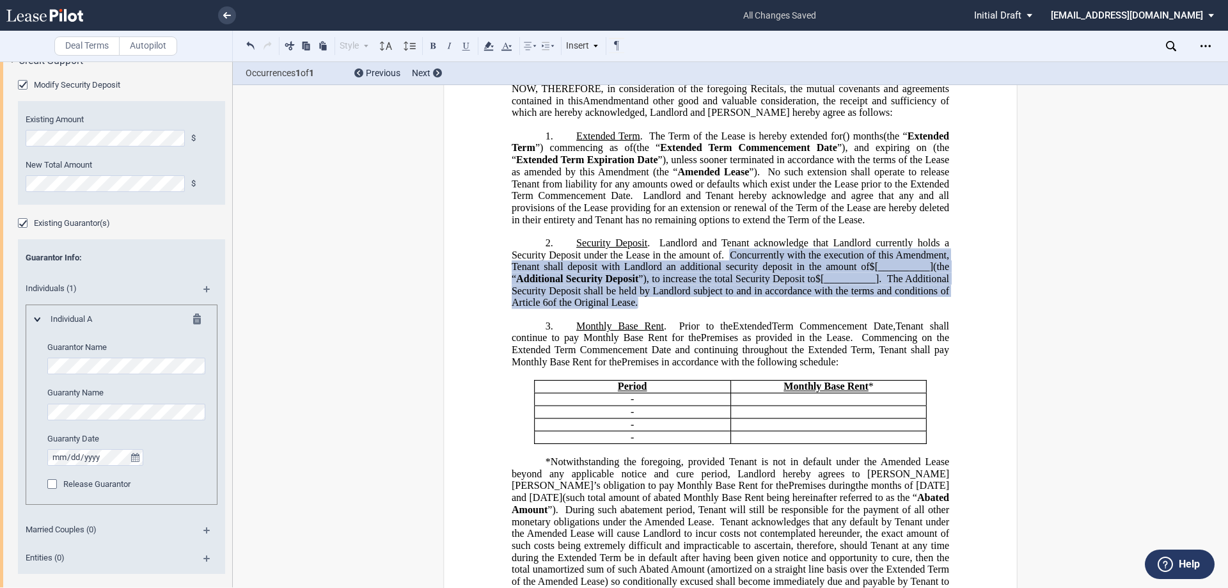
scroll to position [1487, 0]
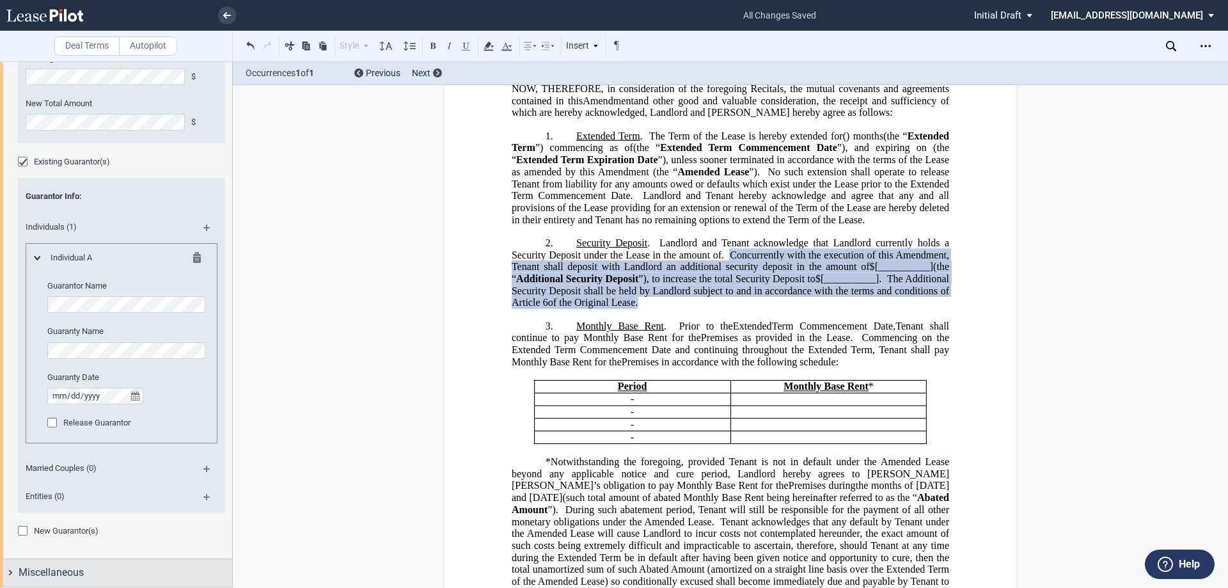
click at [99, 566] on div "Miscellaneous" at bounding box center [126, 572] width 214 height 15
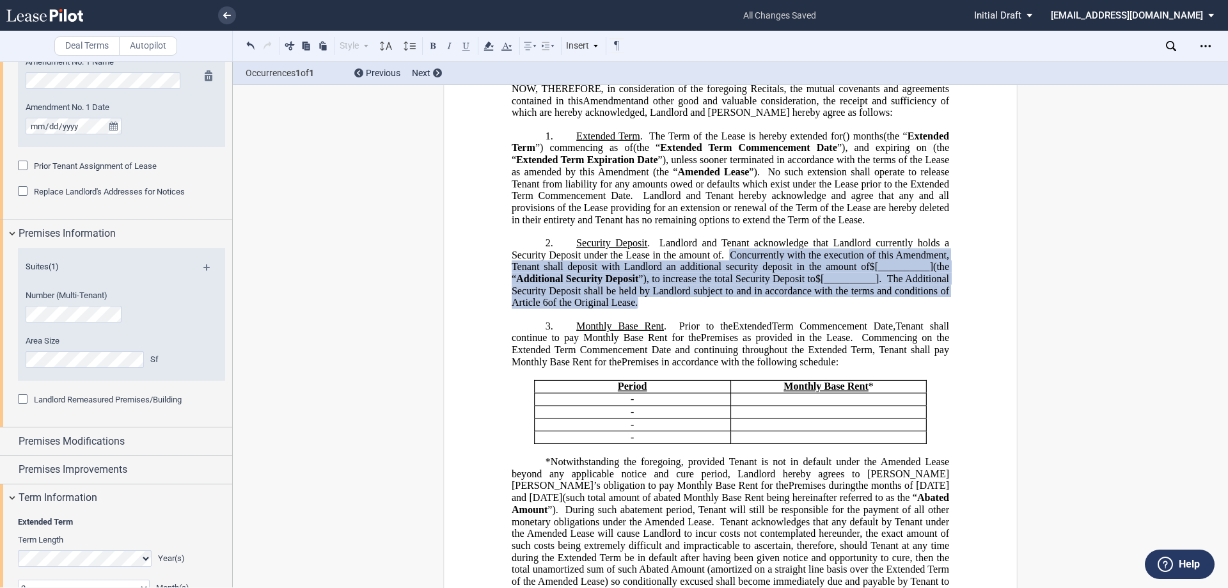
scroll to position [0, 0]
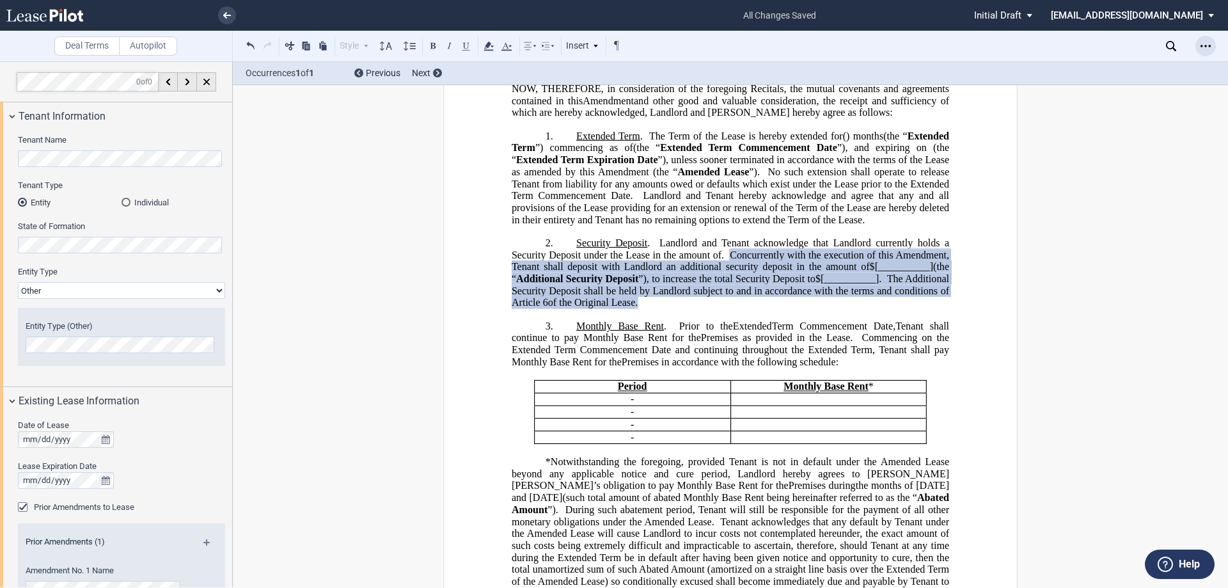
click at [1207, 45] on use "Open Lease options menu" at bounding box center [1206, 46] width 10 height 2
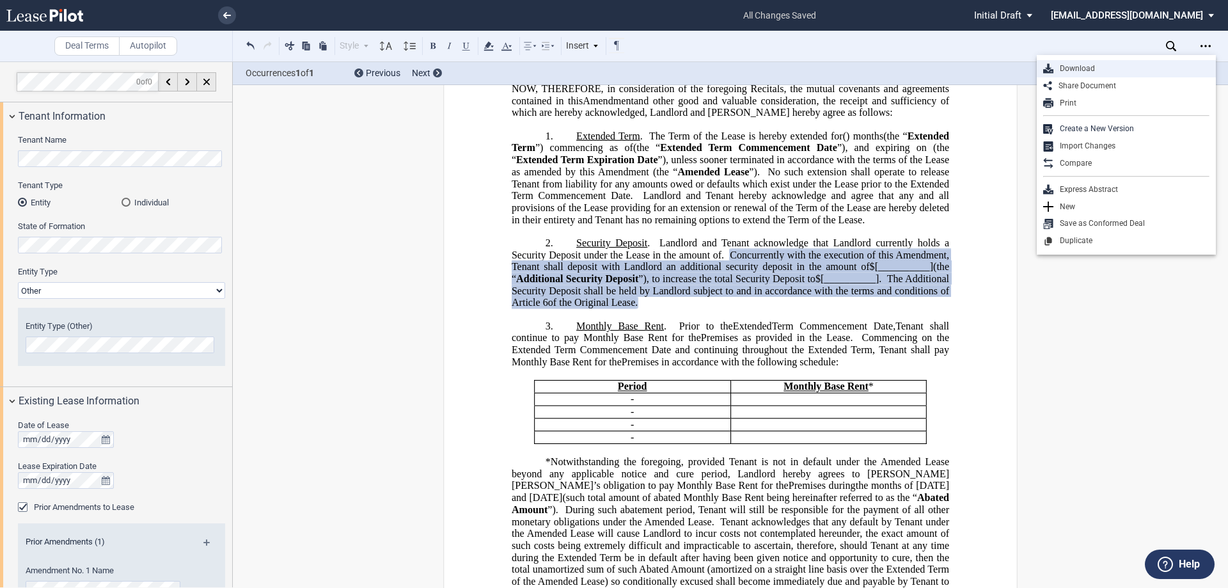
click at [1100, 63] on div "Download" at bounding box center [1126, 68] width 179 height 17
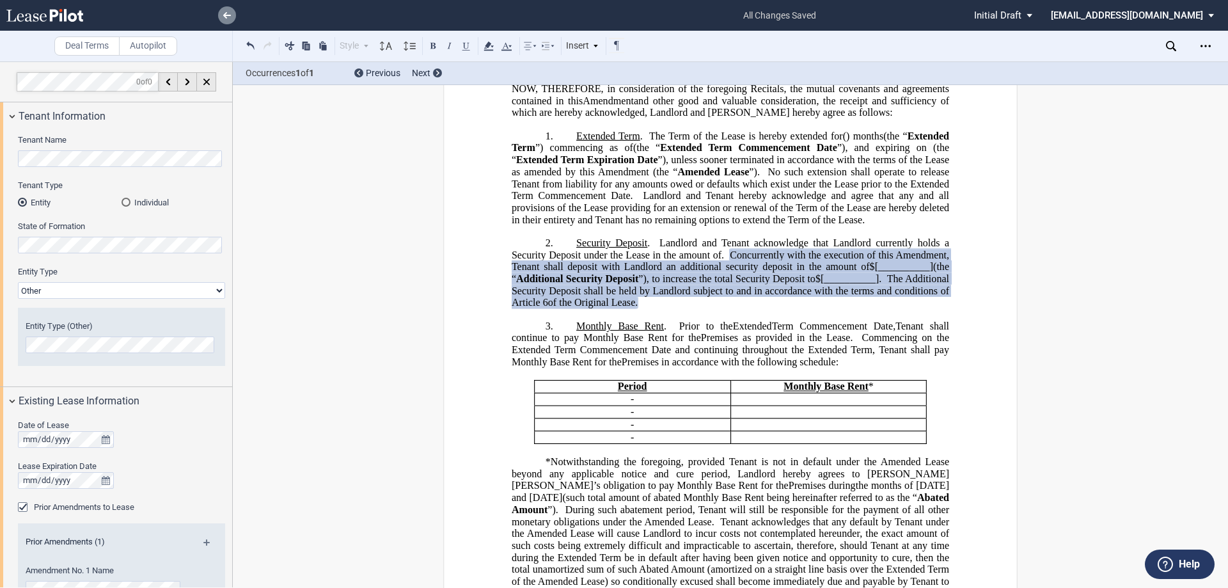
click at [229, 12] on link at bounding box center [227, 15] width 18 height 18
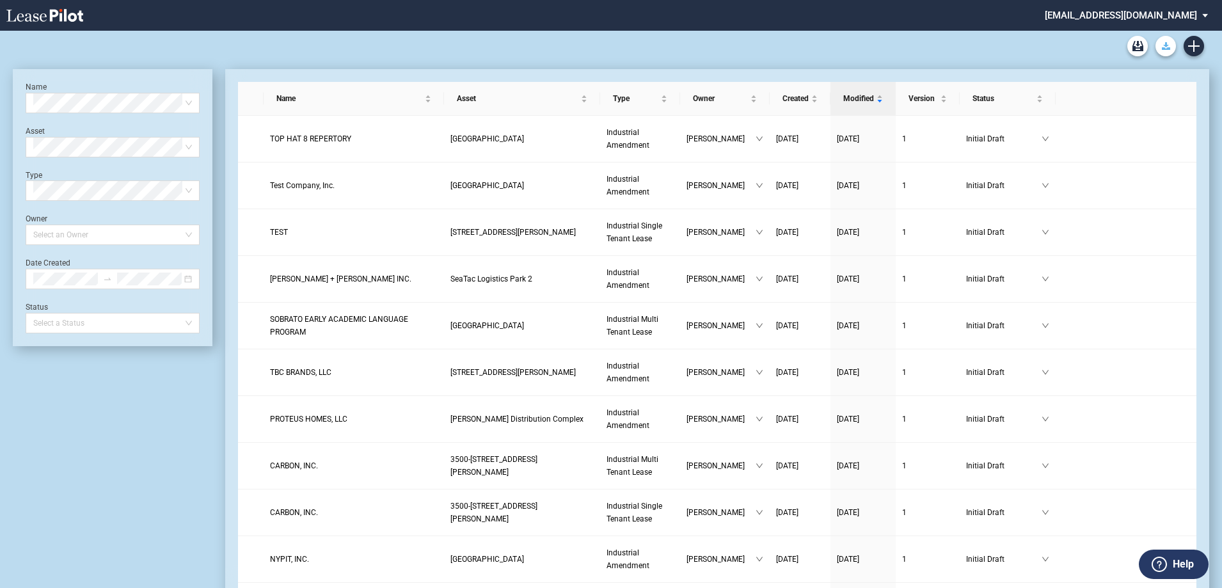
click at [1160, 48] on button "Download Blank Form" at bounding box center [1166, 46] width 20 height 20
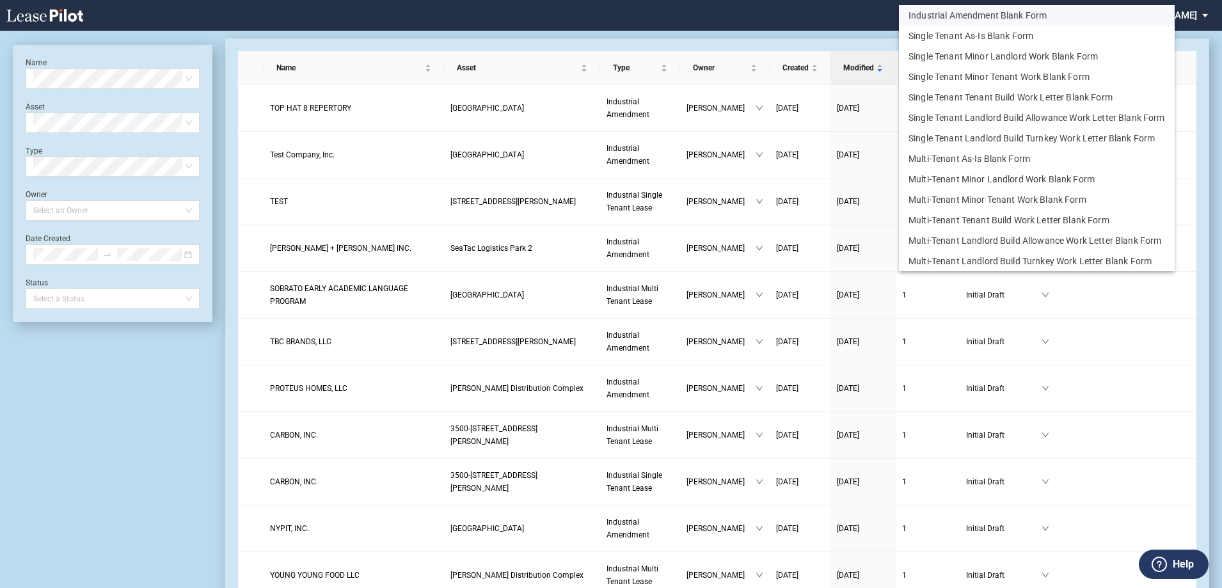
click at [1006, 15] on button "Industrial Amendment Blank Form" at bounding box center [1037, 15] width 276 height 20
